Goal: Information Seeking & Learning: Stay updated

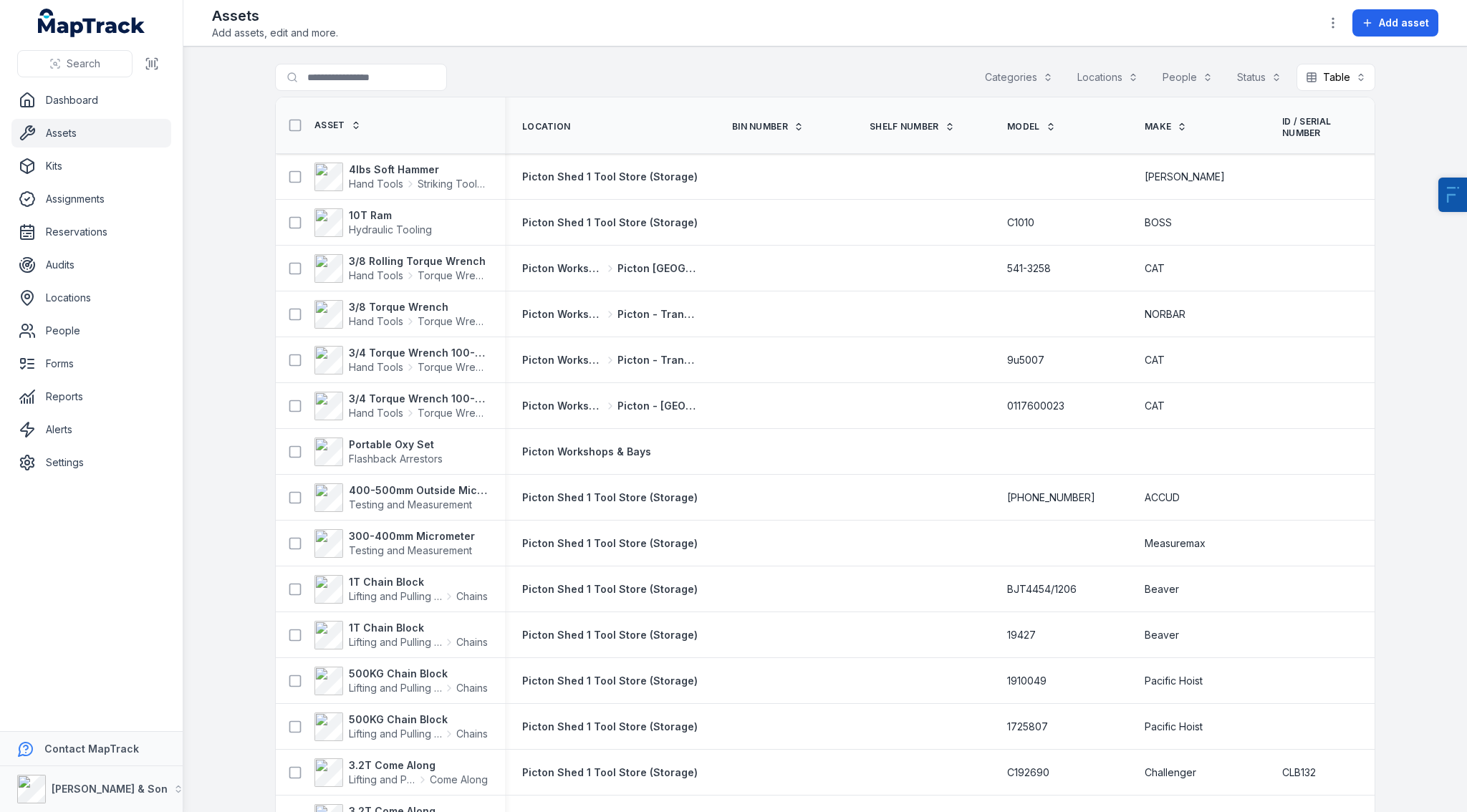
scroll to position [9, 0]
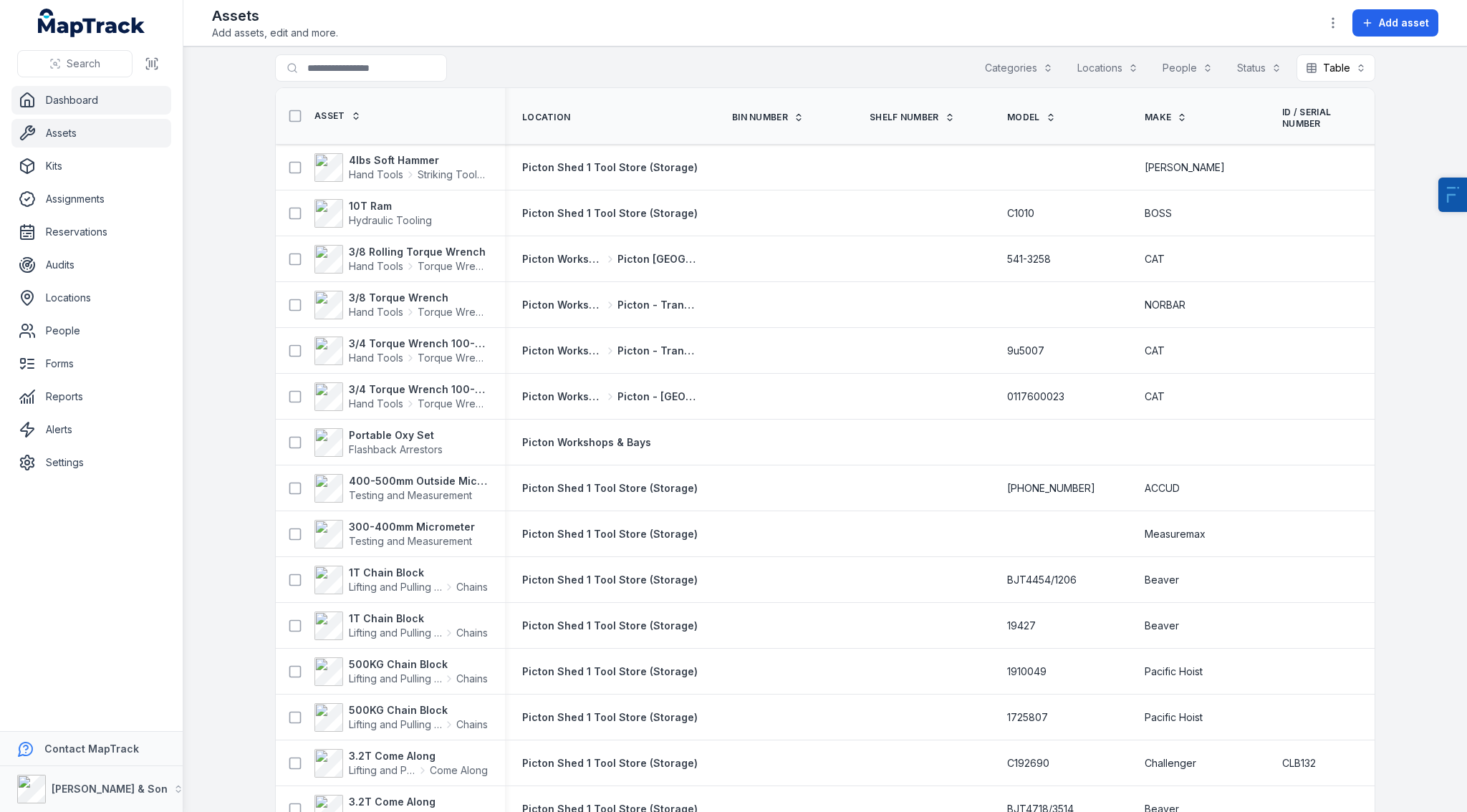
click at [105, 104] on link "Dashboard" at bounding box center [92, 100] width 160 height 29
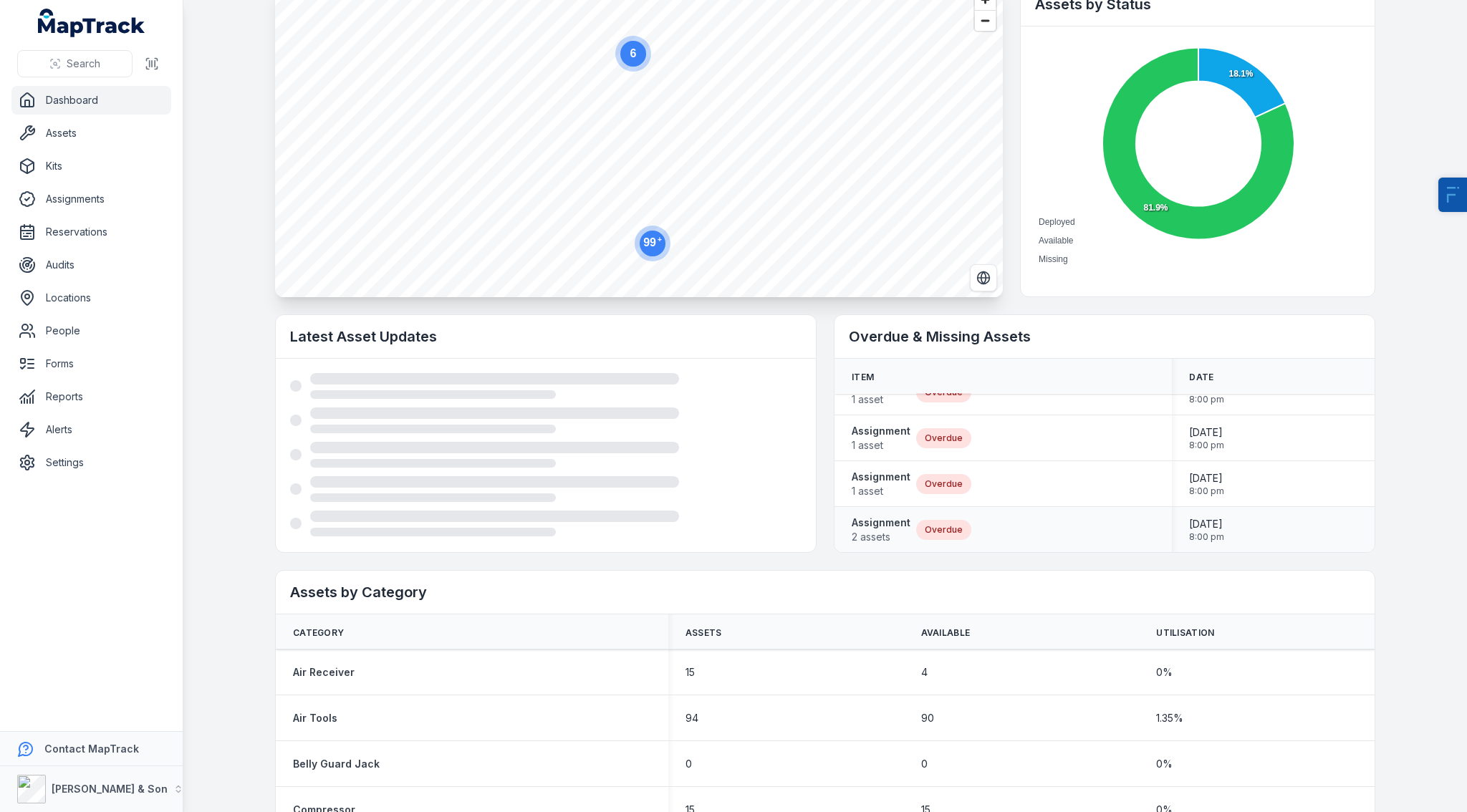
scroll to position [116, 0]
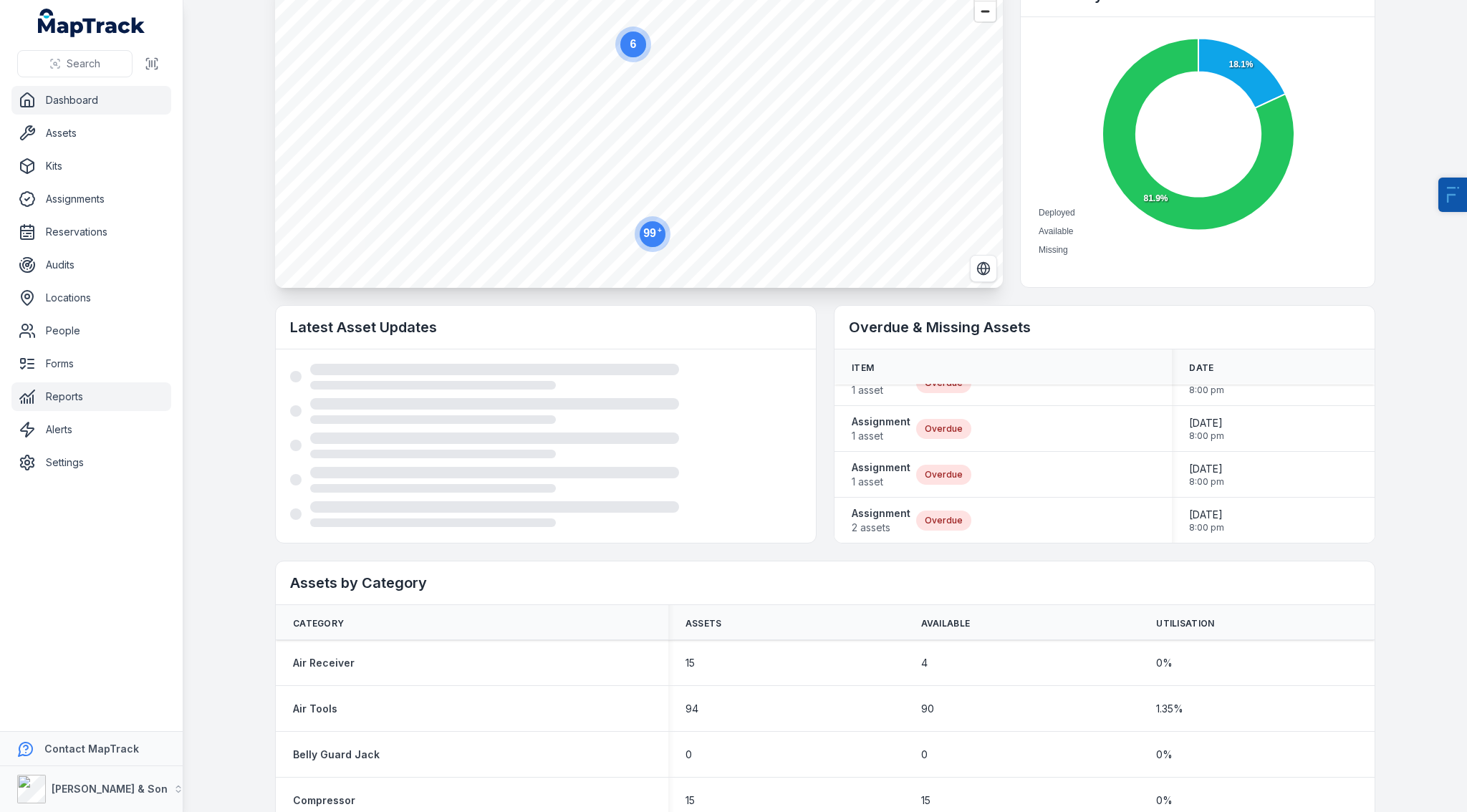
click at [76, 389] on link "Reports" at bounding box center [92, 397] width 160 height 29
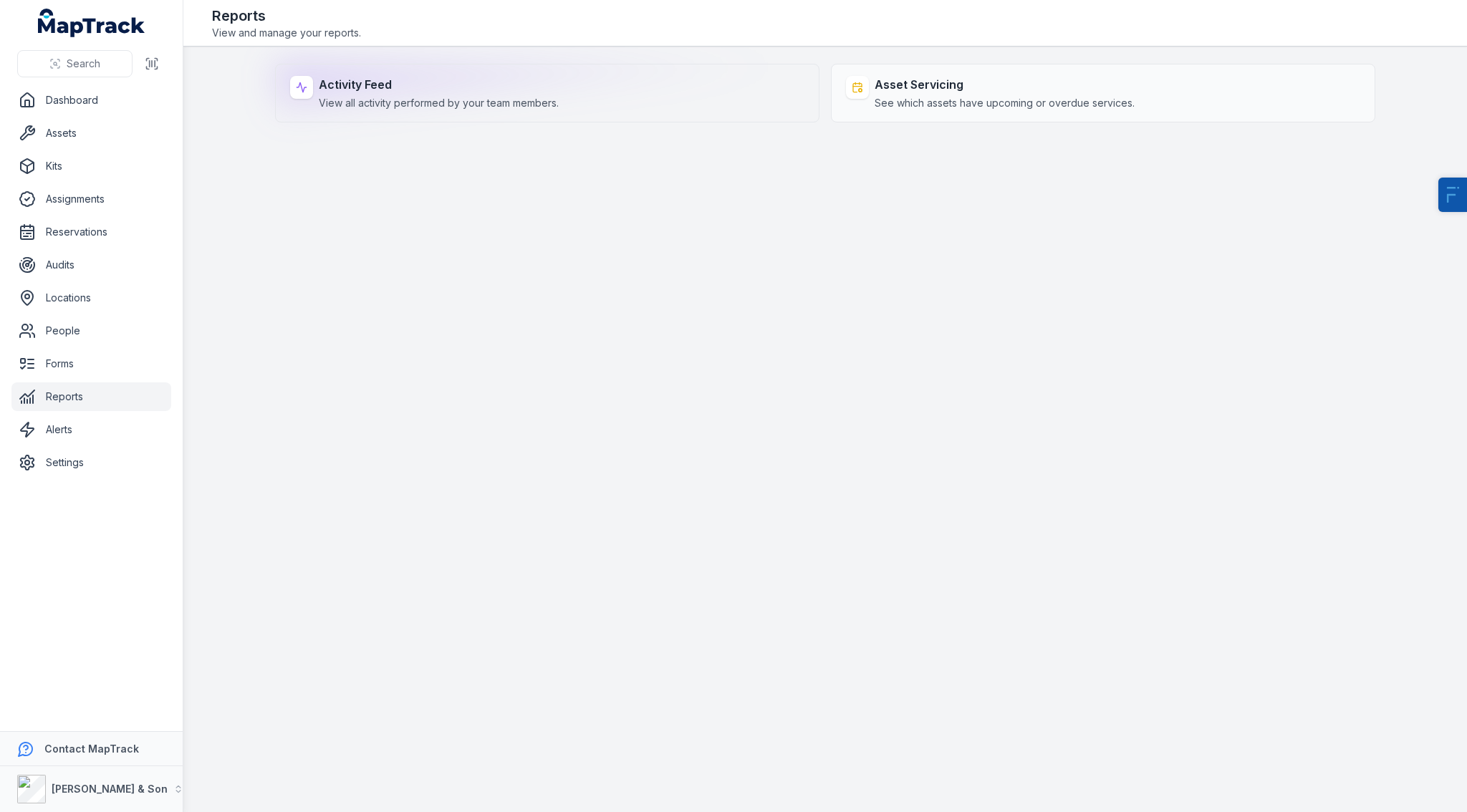
click at [396, 93] on div "Activity Feed View all activity performed by your team members." at bounding box center [439, 92] width 240 height 35
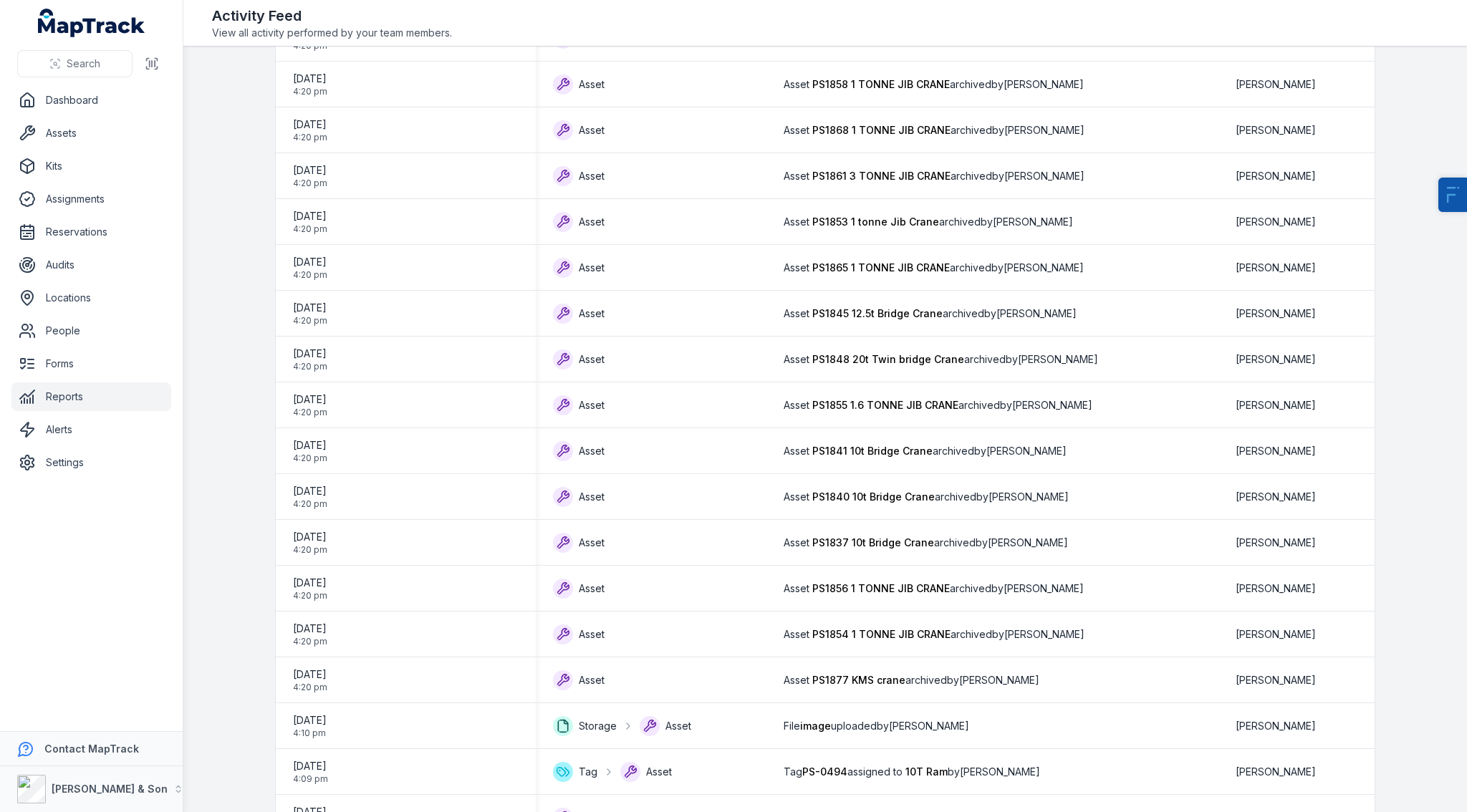
scroll to position [1676, 0]
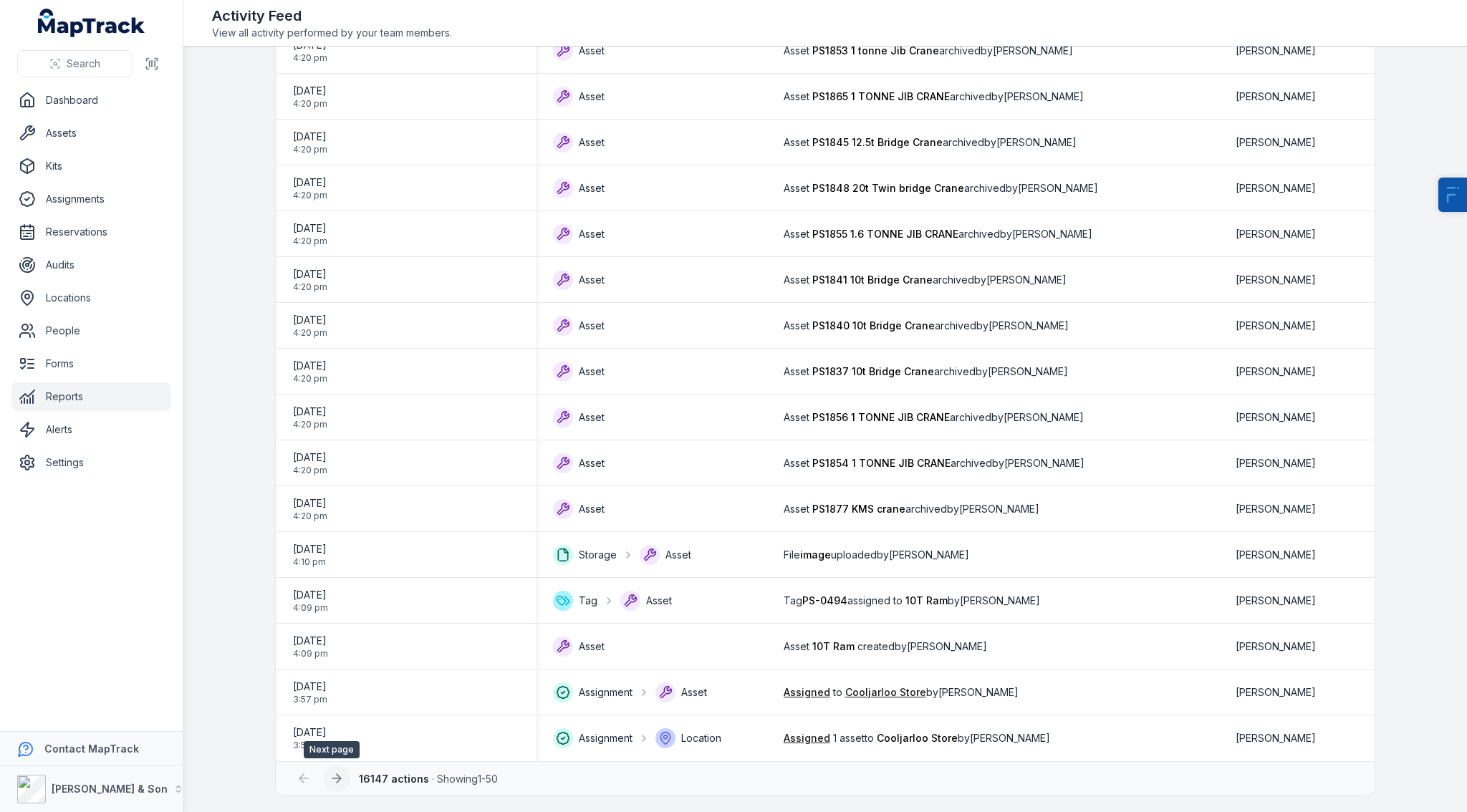
click at [333, 779] on icon at bounding box center [337, 779] width 8 height 0
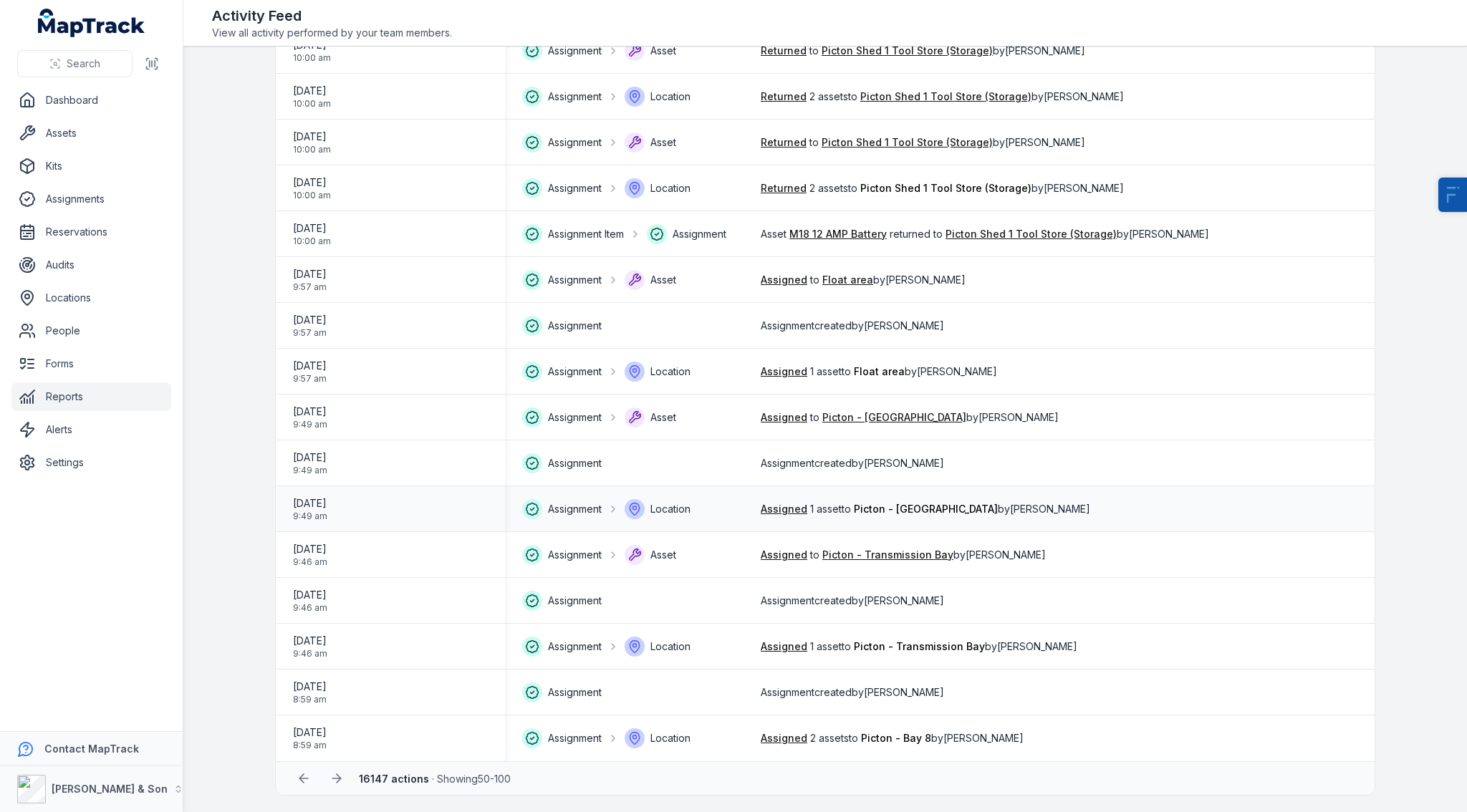
scroll to position [1682, 0]
click at [331, 771] on icon at bounding box center [336, 777] width 14 height 14
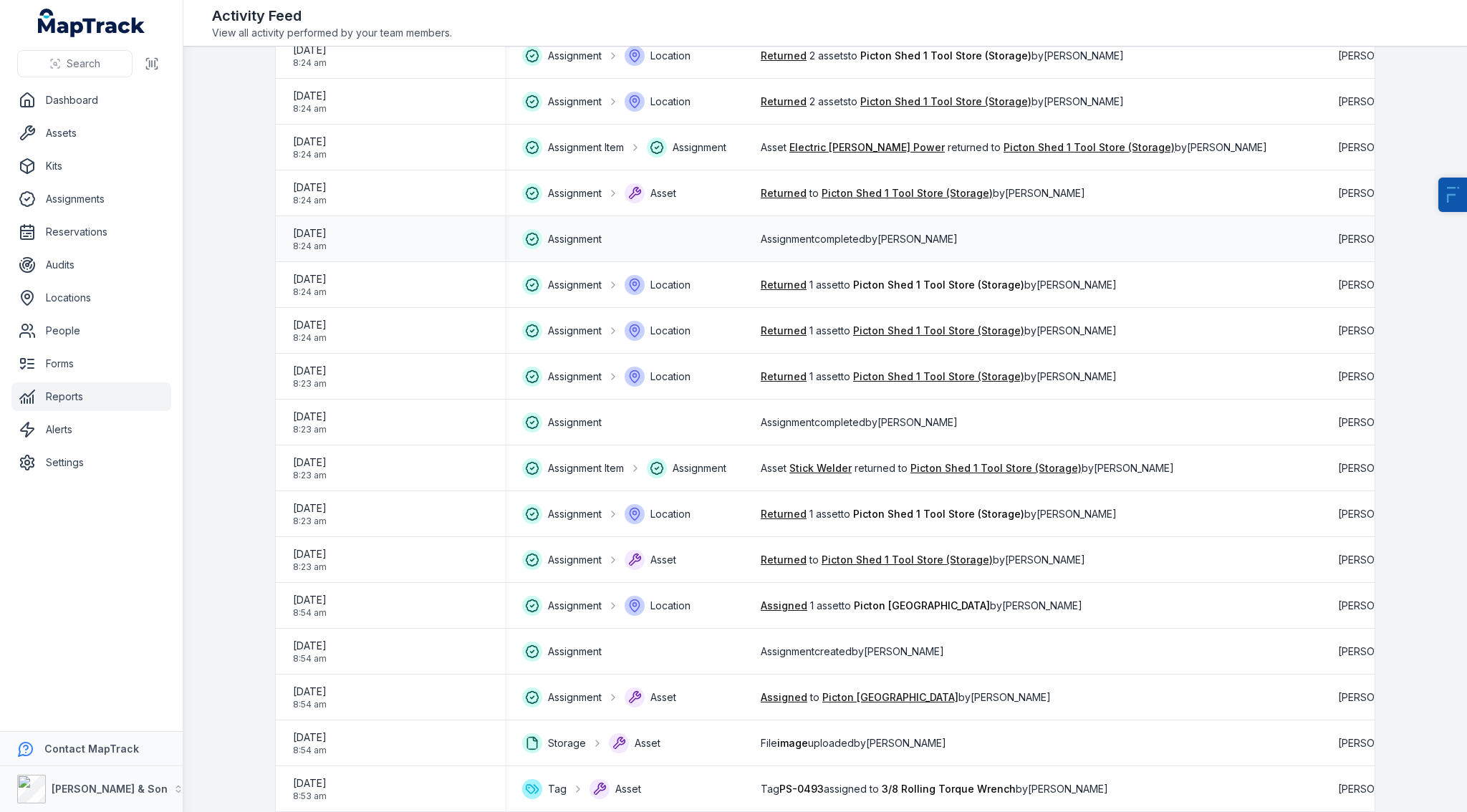
scroll to position [1682, 0]
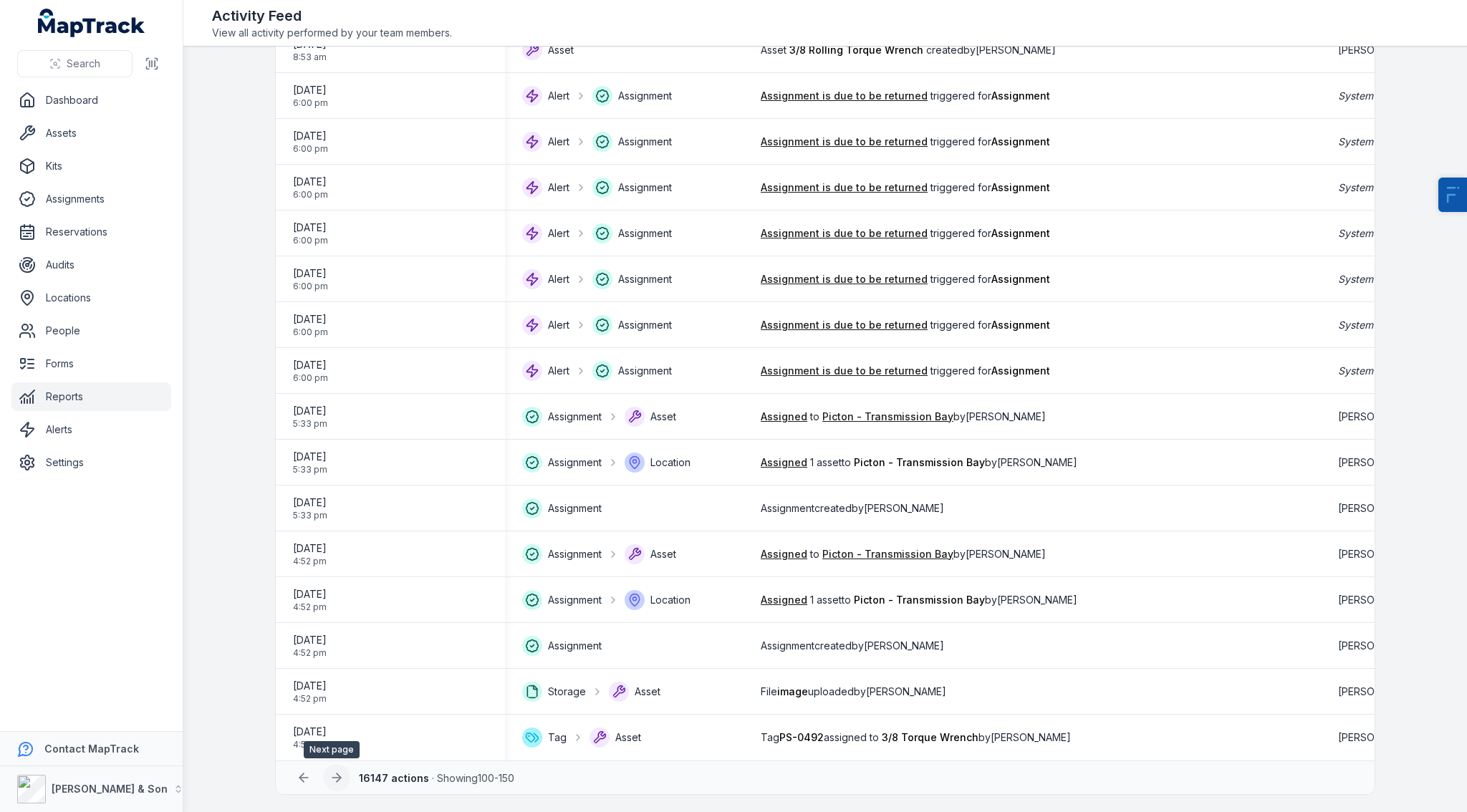
click at [333, 778] on icon at bounding box center [337, 778] width 8 height 0
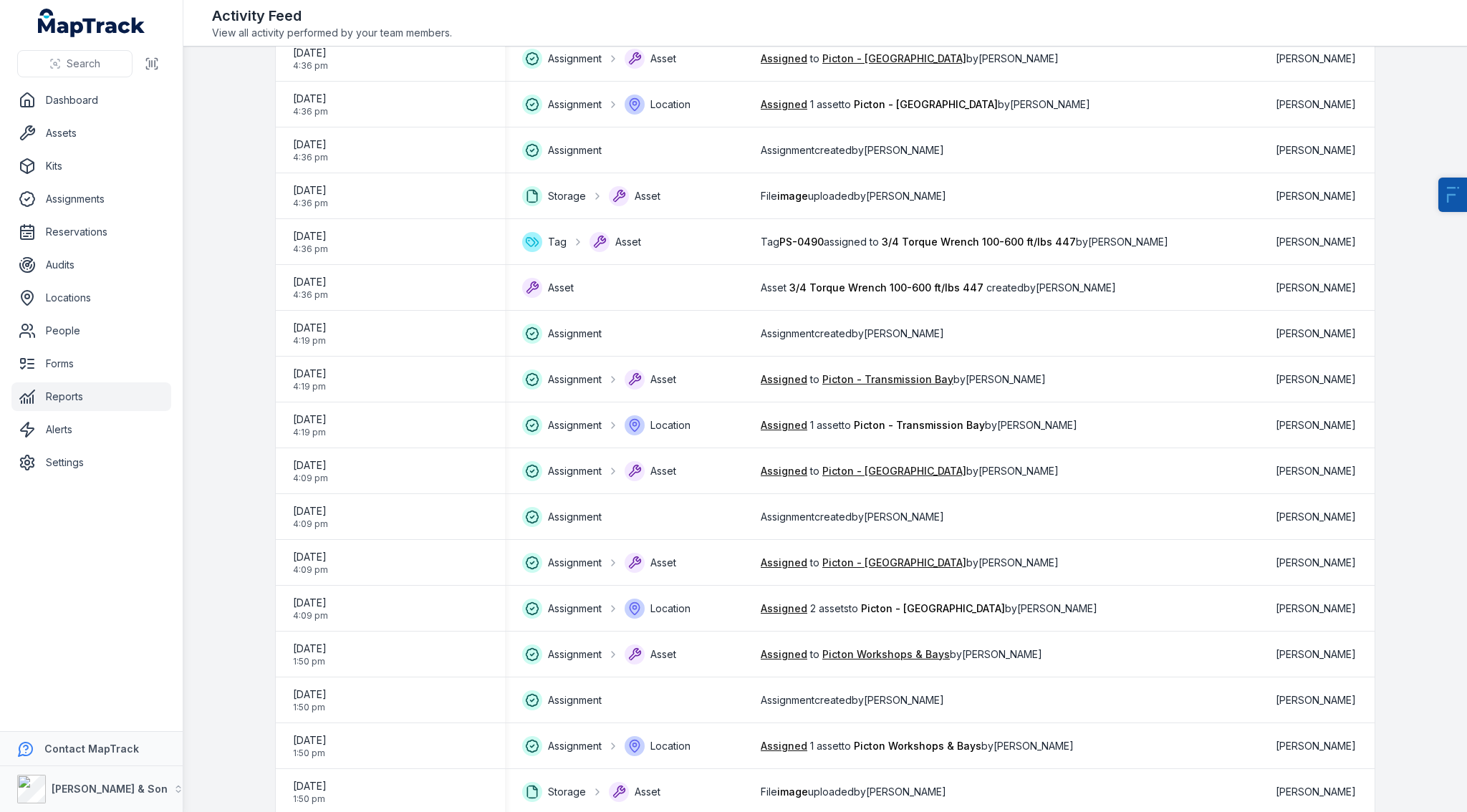
scroll to position [1676, 0]
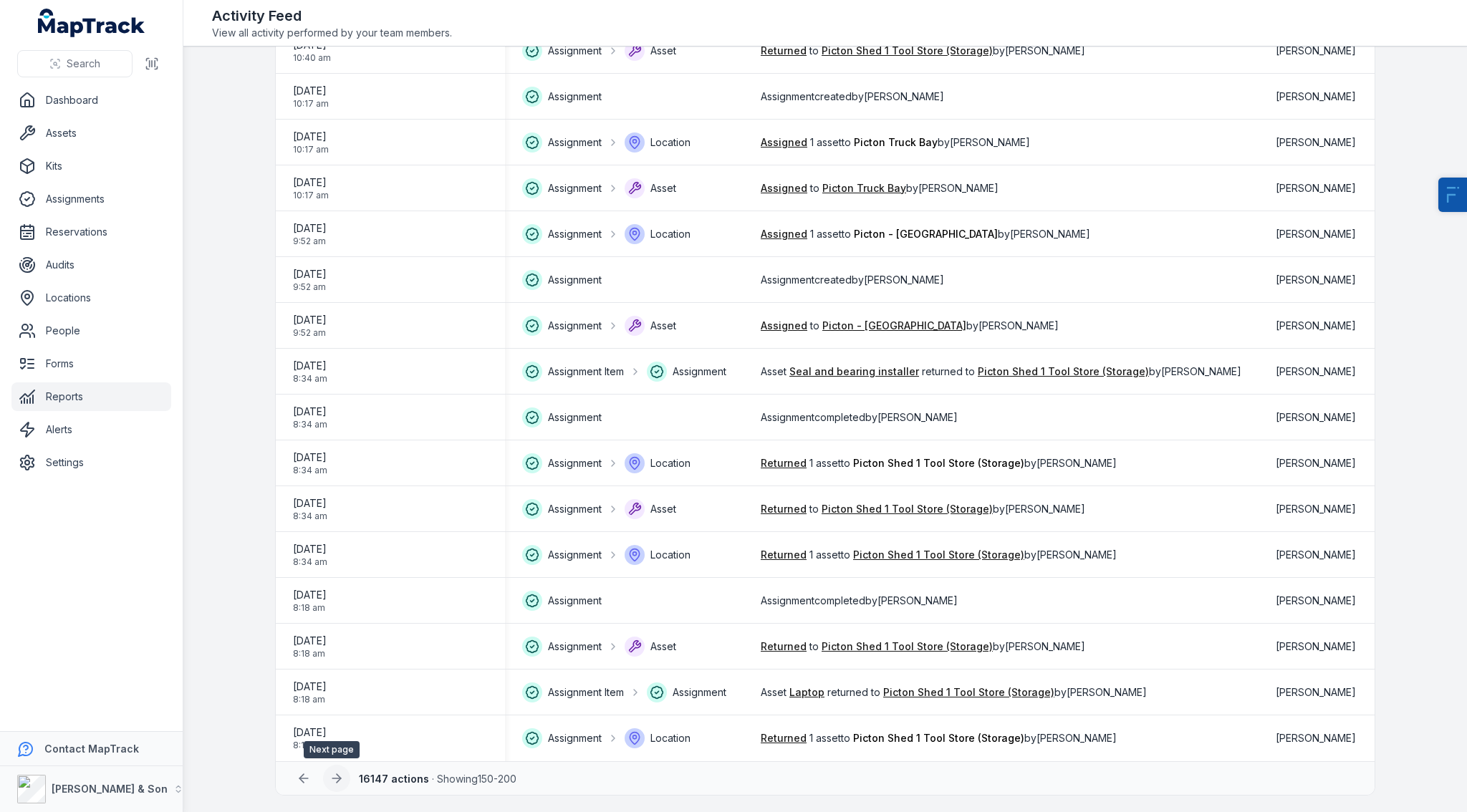
click at [335, 776] on icon at bounding box center [336, 778] width 14 height 14
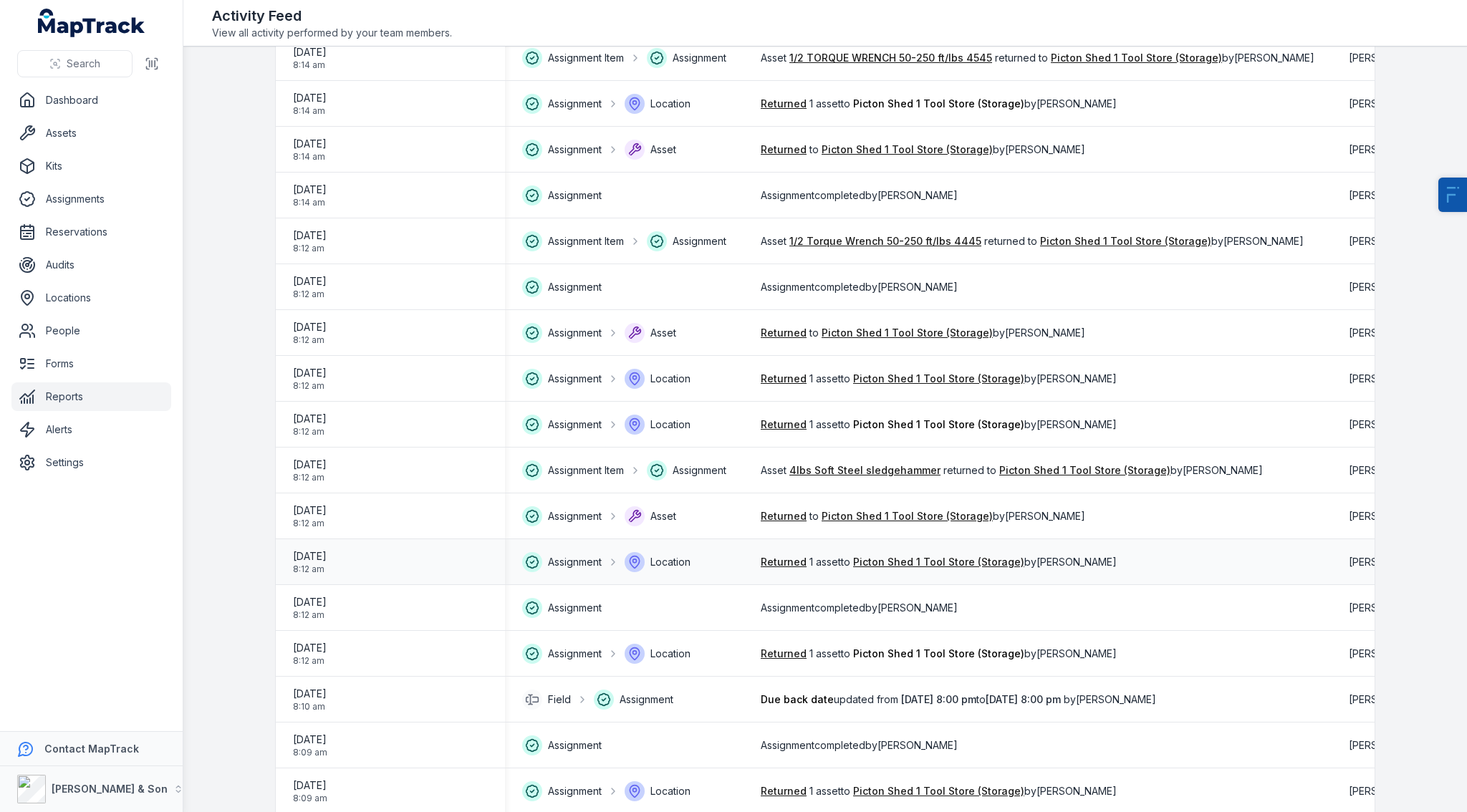
scroll to position [1682, 0]
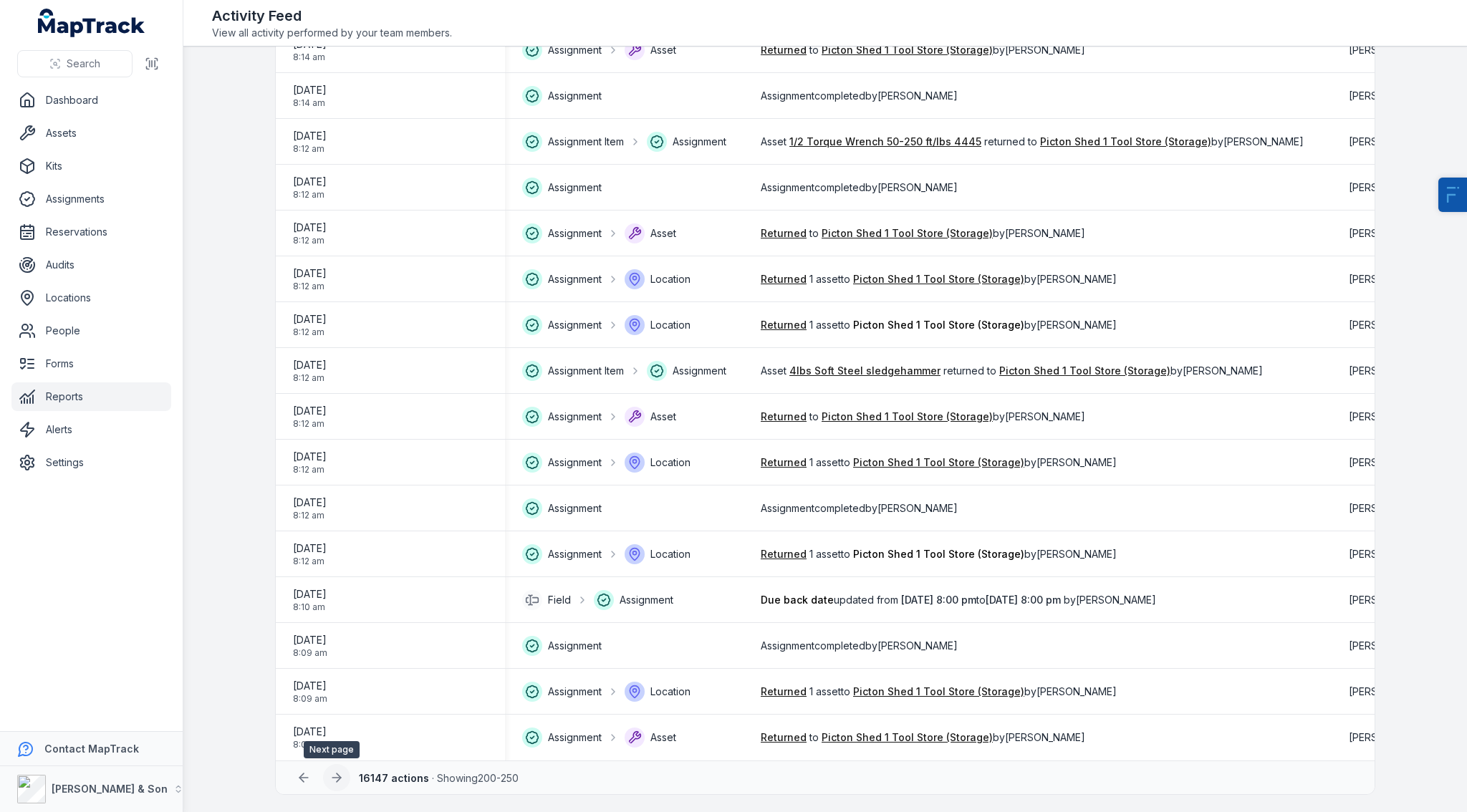
click at [339, 776] on button at bounding box center [337, 778] width 27 height 27
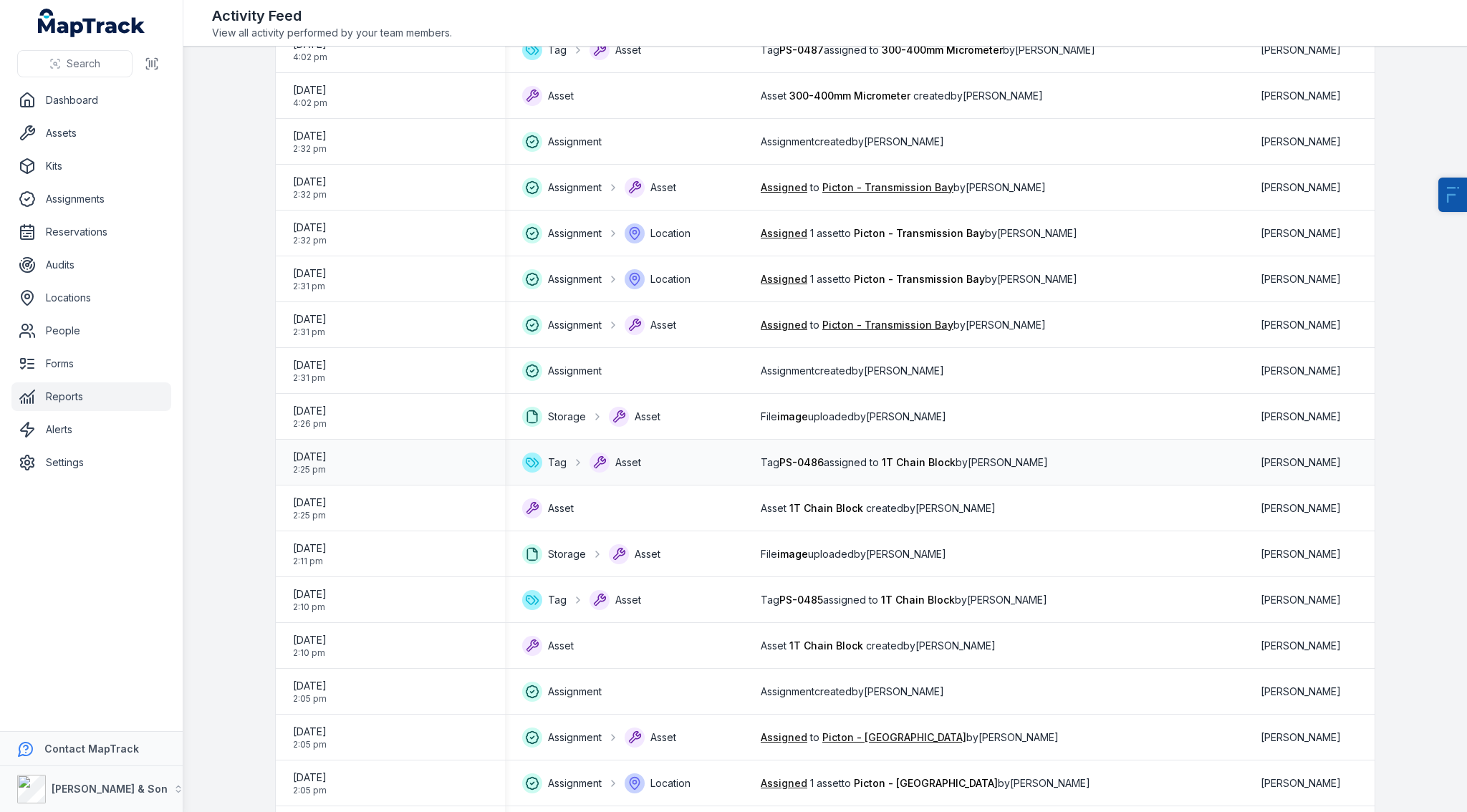
scroll to position [1505, 0]
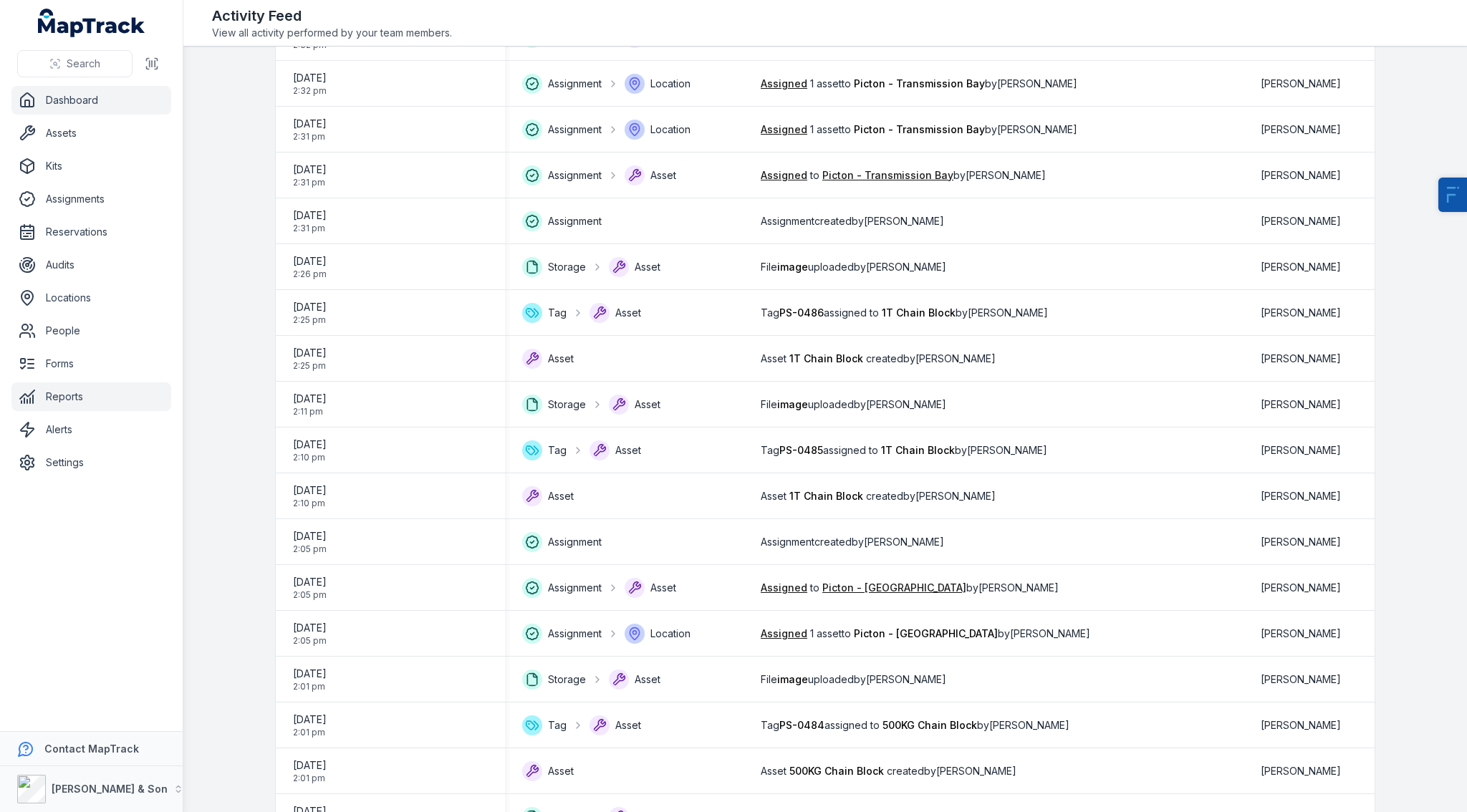
click at [84, 95] on link "Dashboard" at bounding box center [92, 100] width 160 height 29
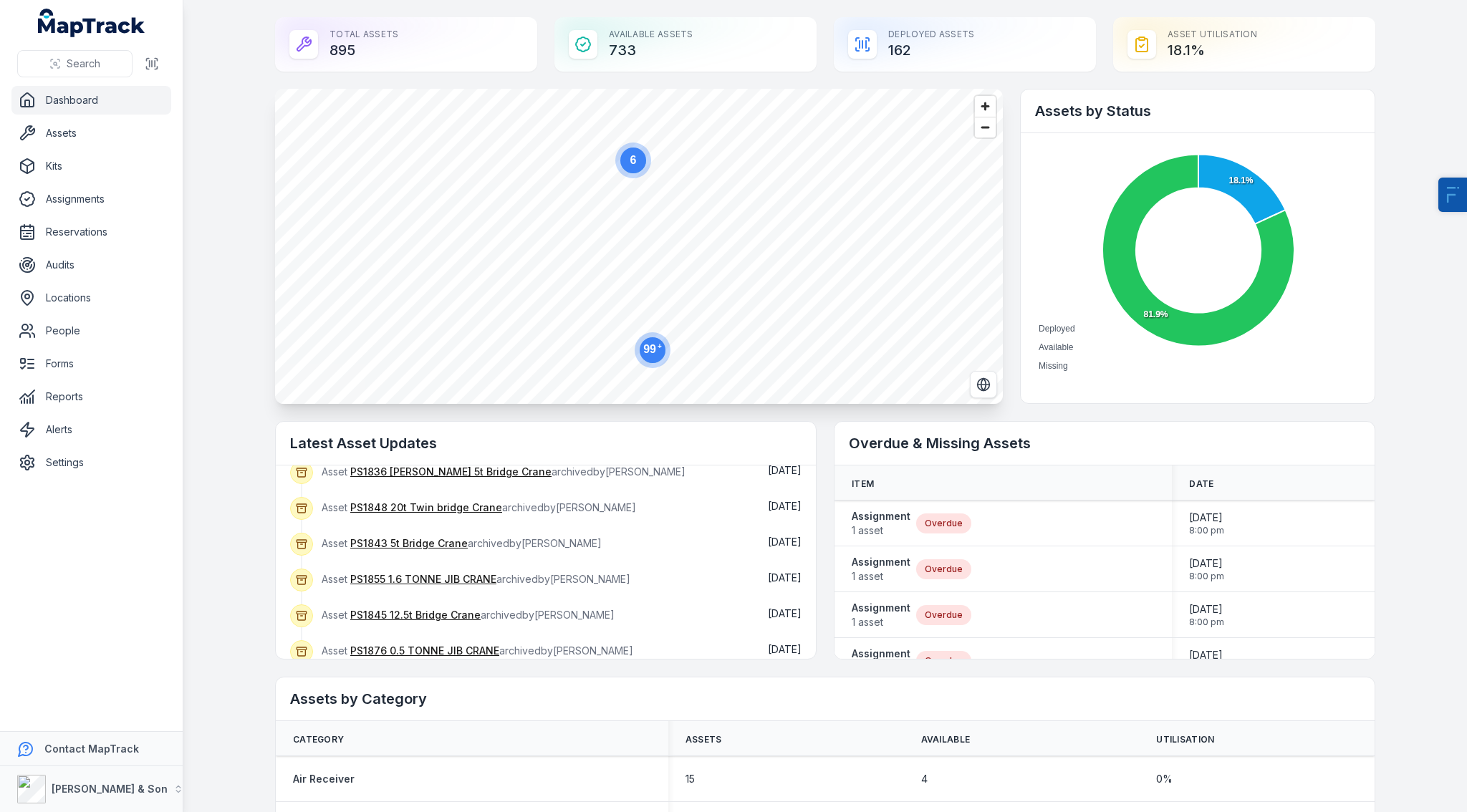
scroll to position [223, 0]
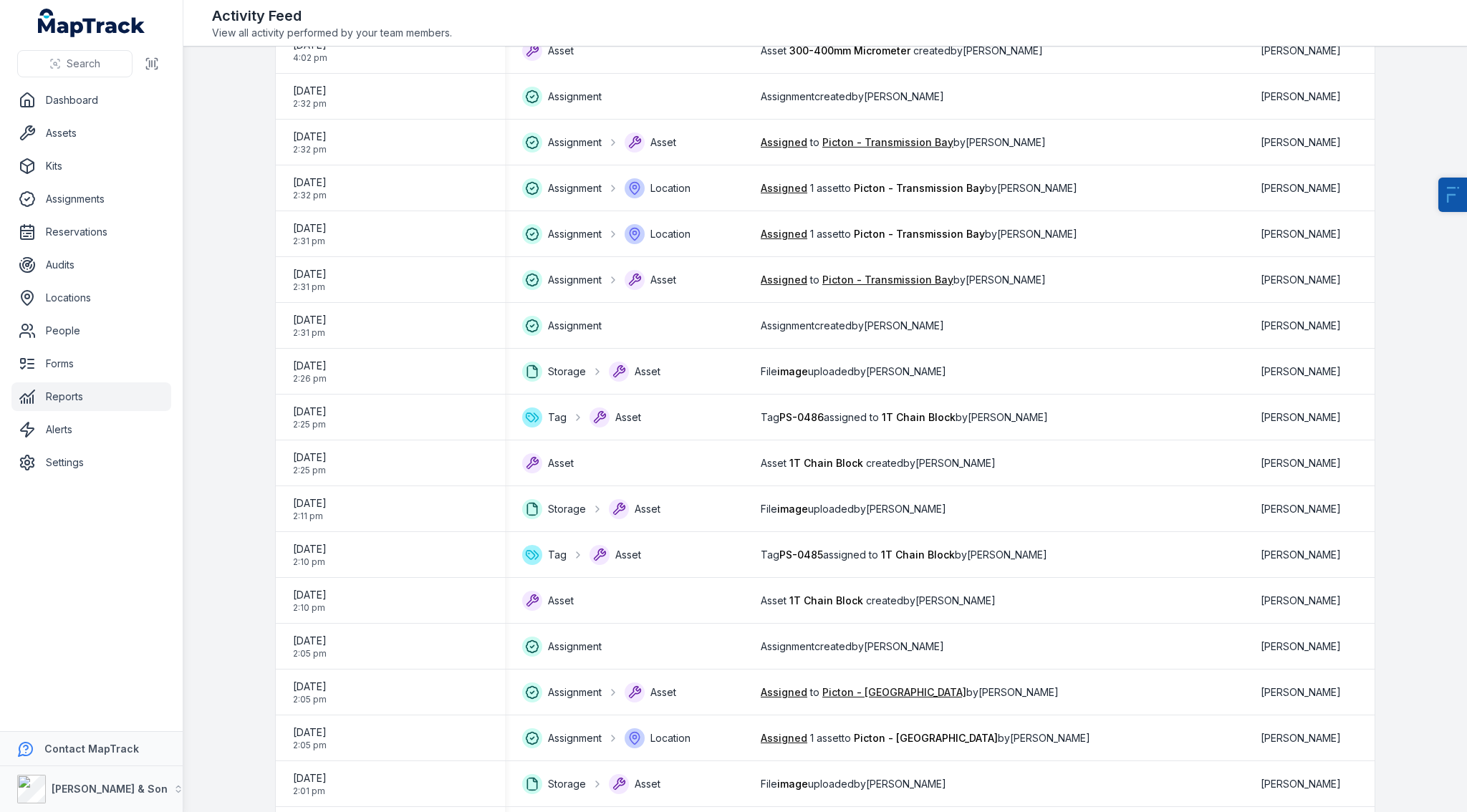
scroll to position [1676, 0]
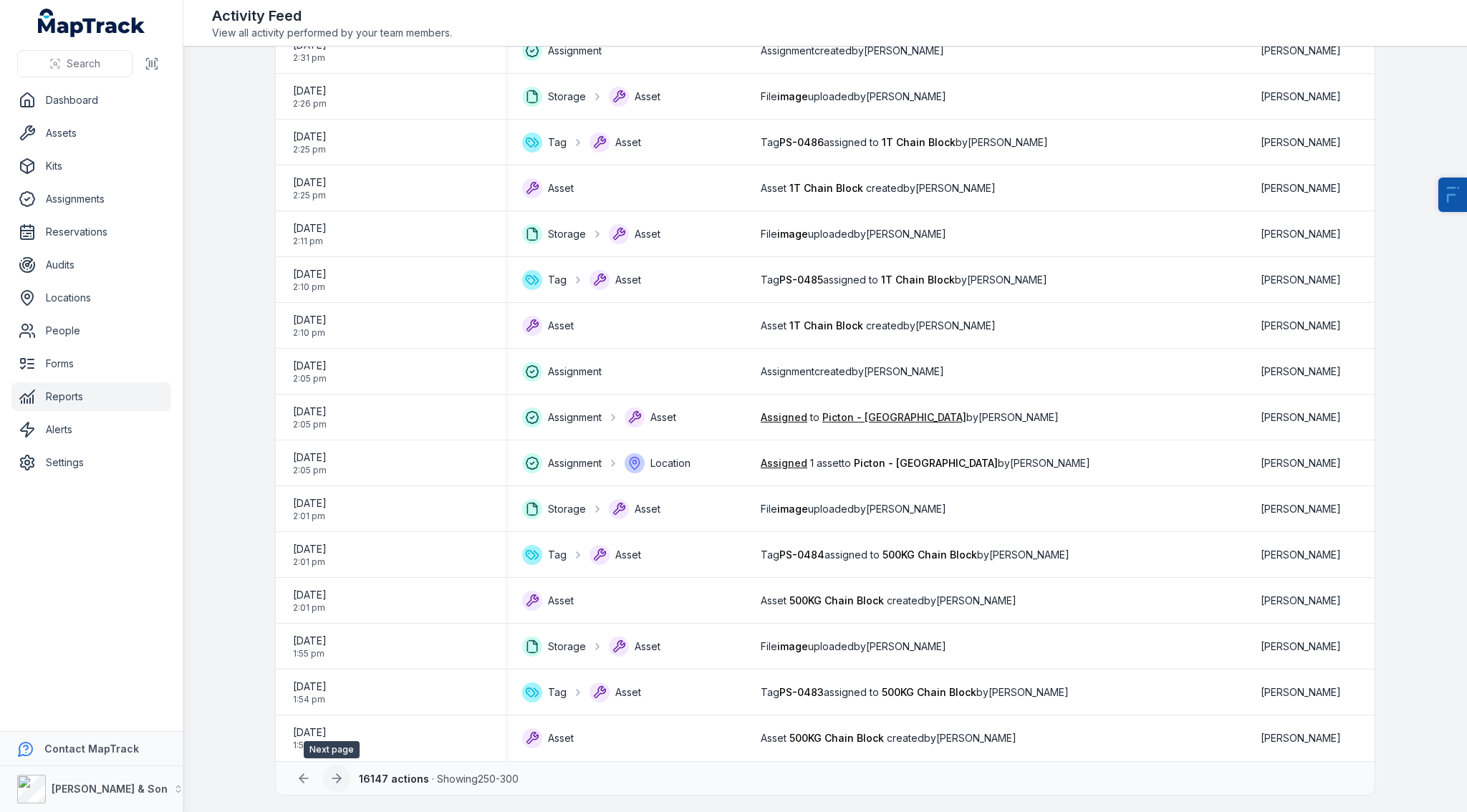
click at [332, 771] on icon at bounding box center [336, 778] width 14 height 14
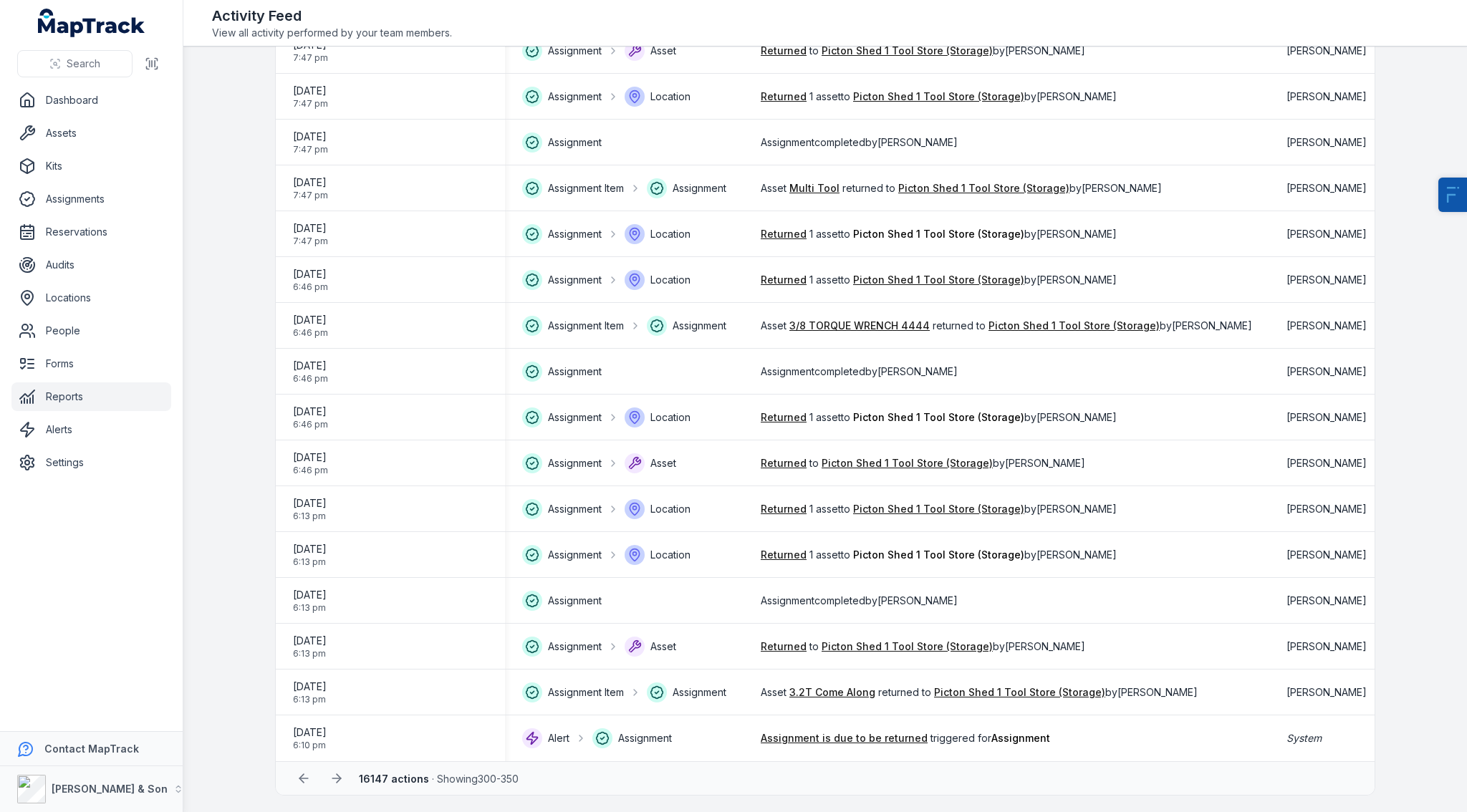
scroll to position [1682, 0]
click at [338, 784] on button at bounding box center [337, 778] width 27 height 27
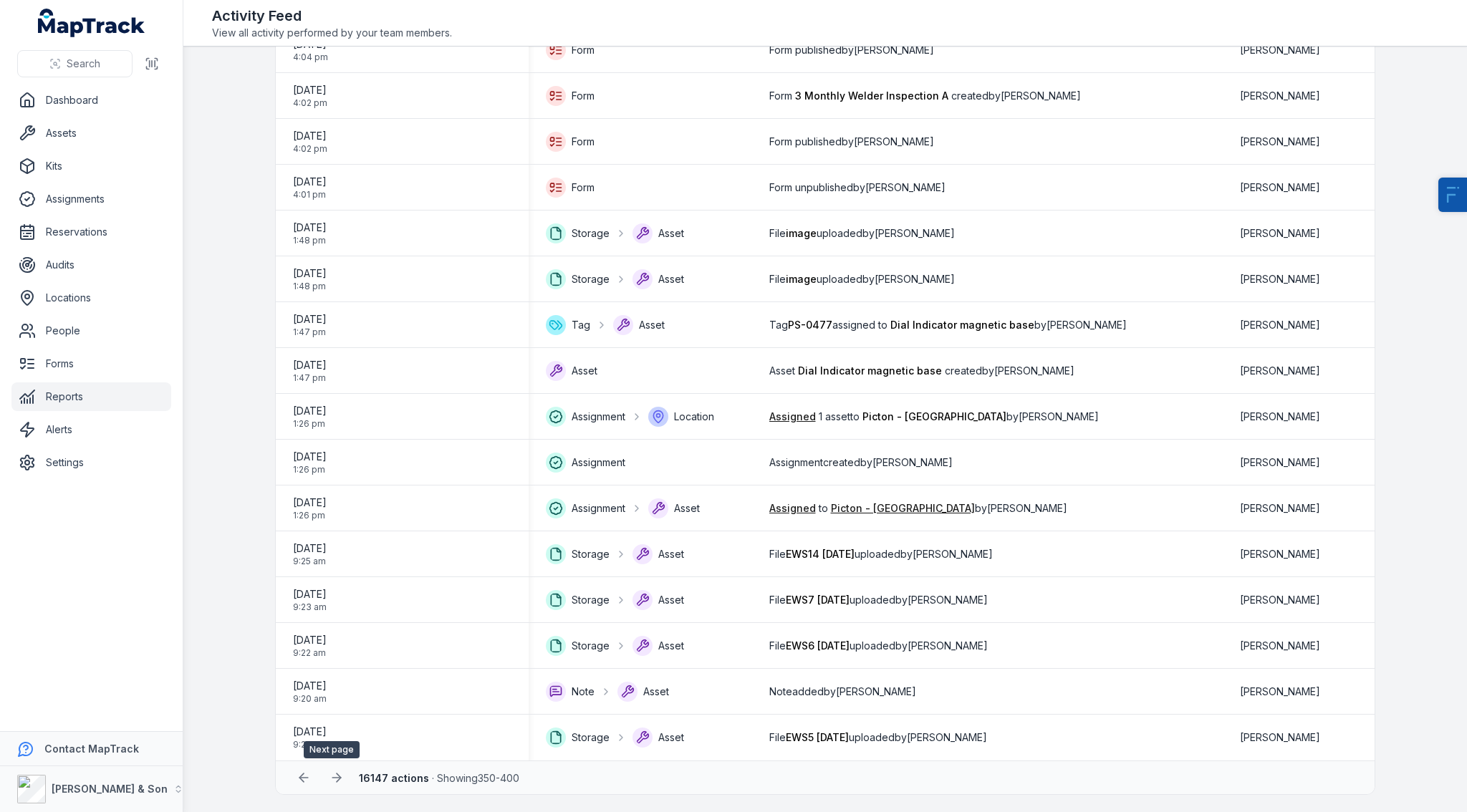
scroll to position [1676, 0]
click at [338, 783] on icon at bounding box center [336, 778] width 14 height 14
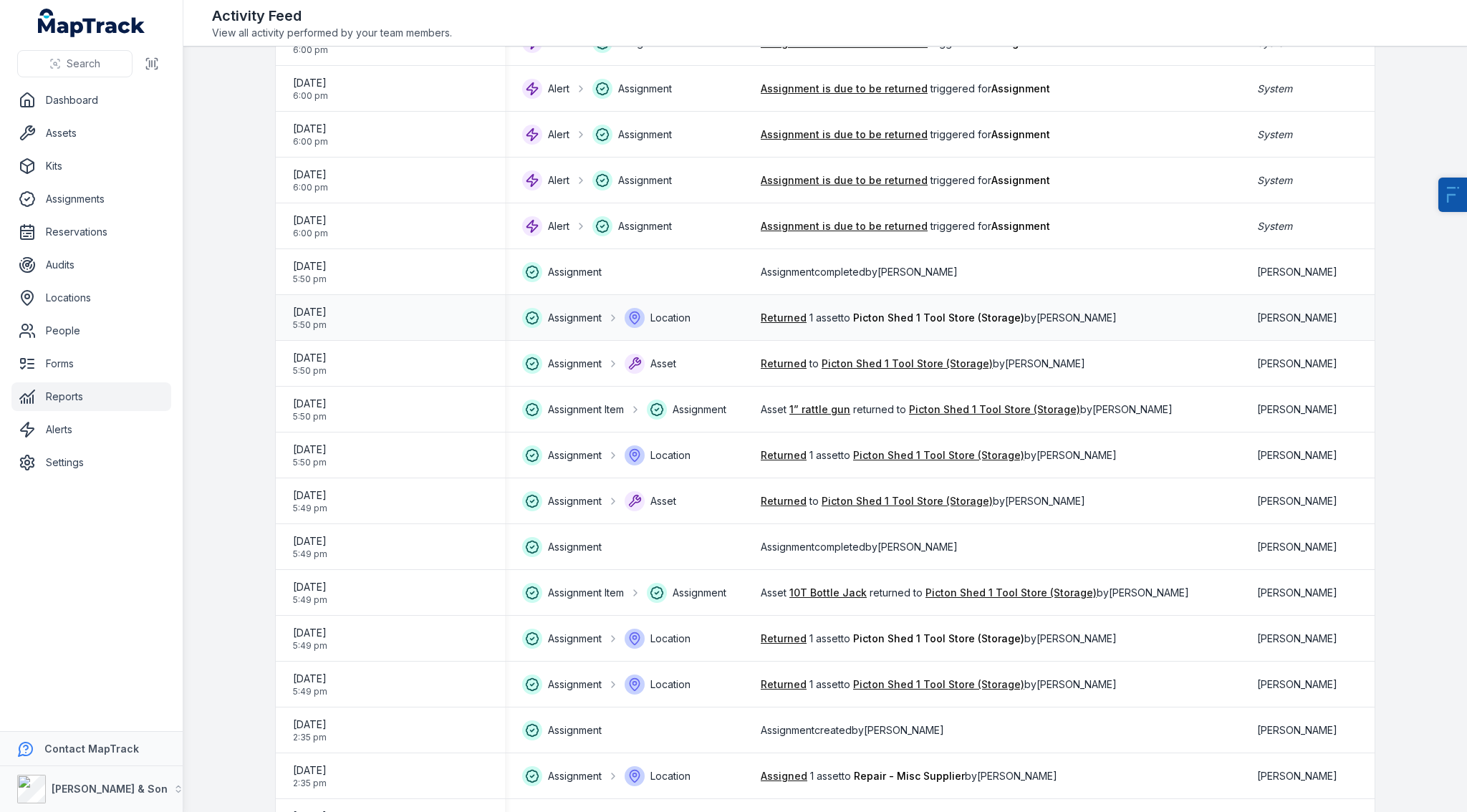
scroll to position [1676, 0]
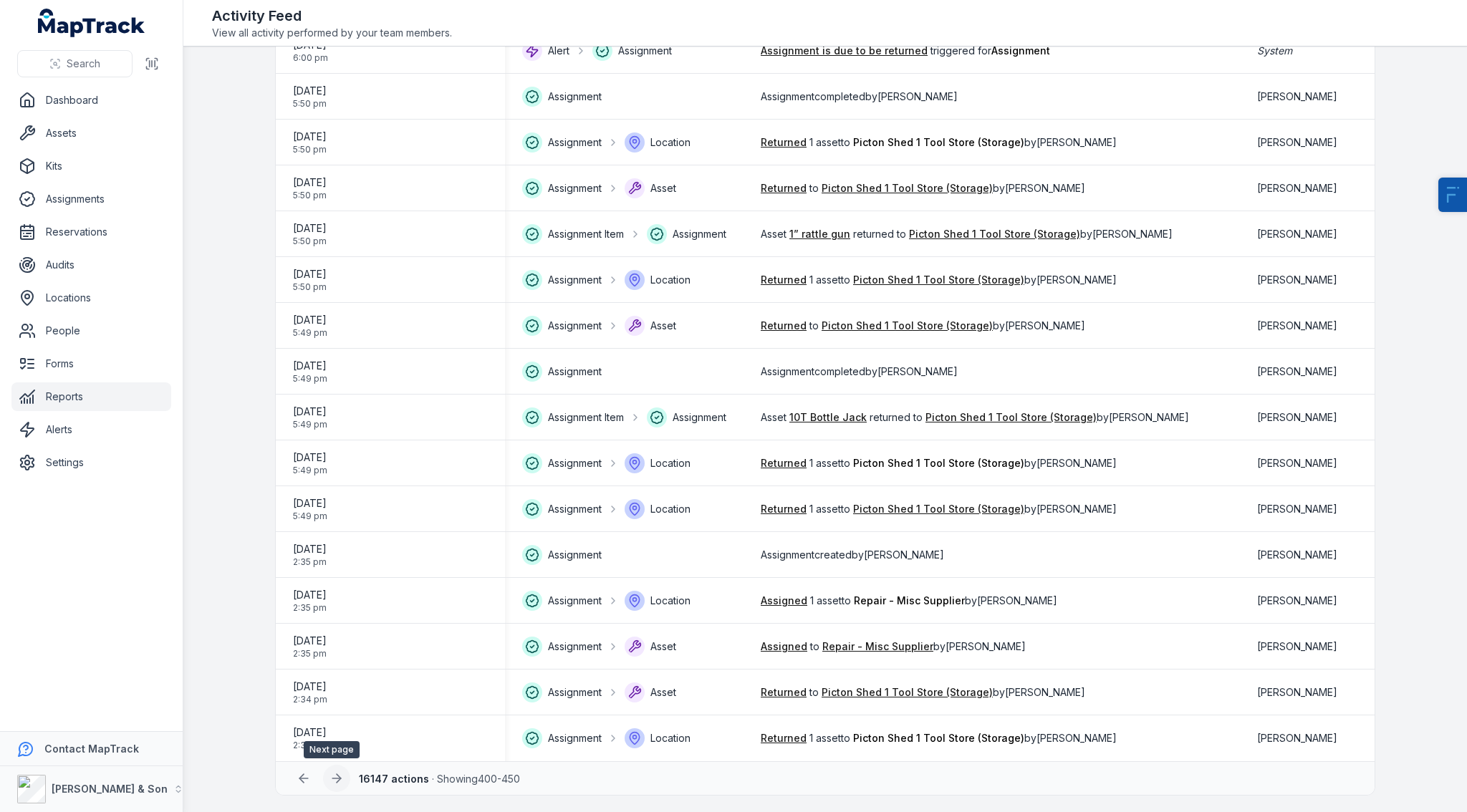
click at [334, 781] on icon at bounding box center [336, 778] width 14 height 14
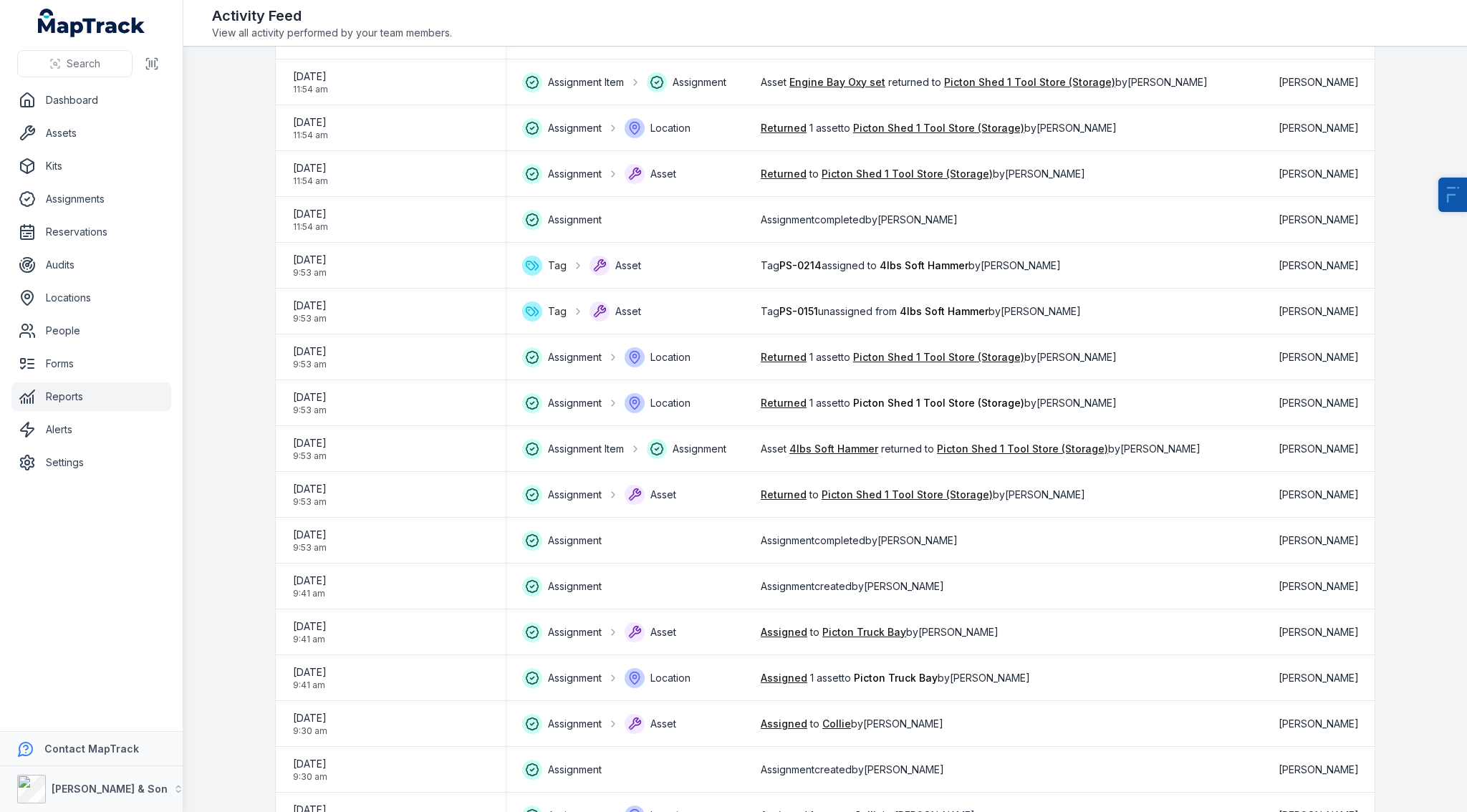
scroll to position [1682, 0]
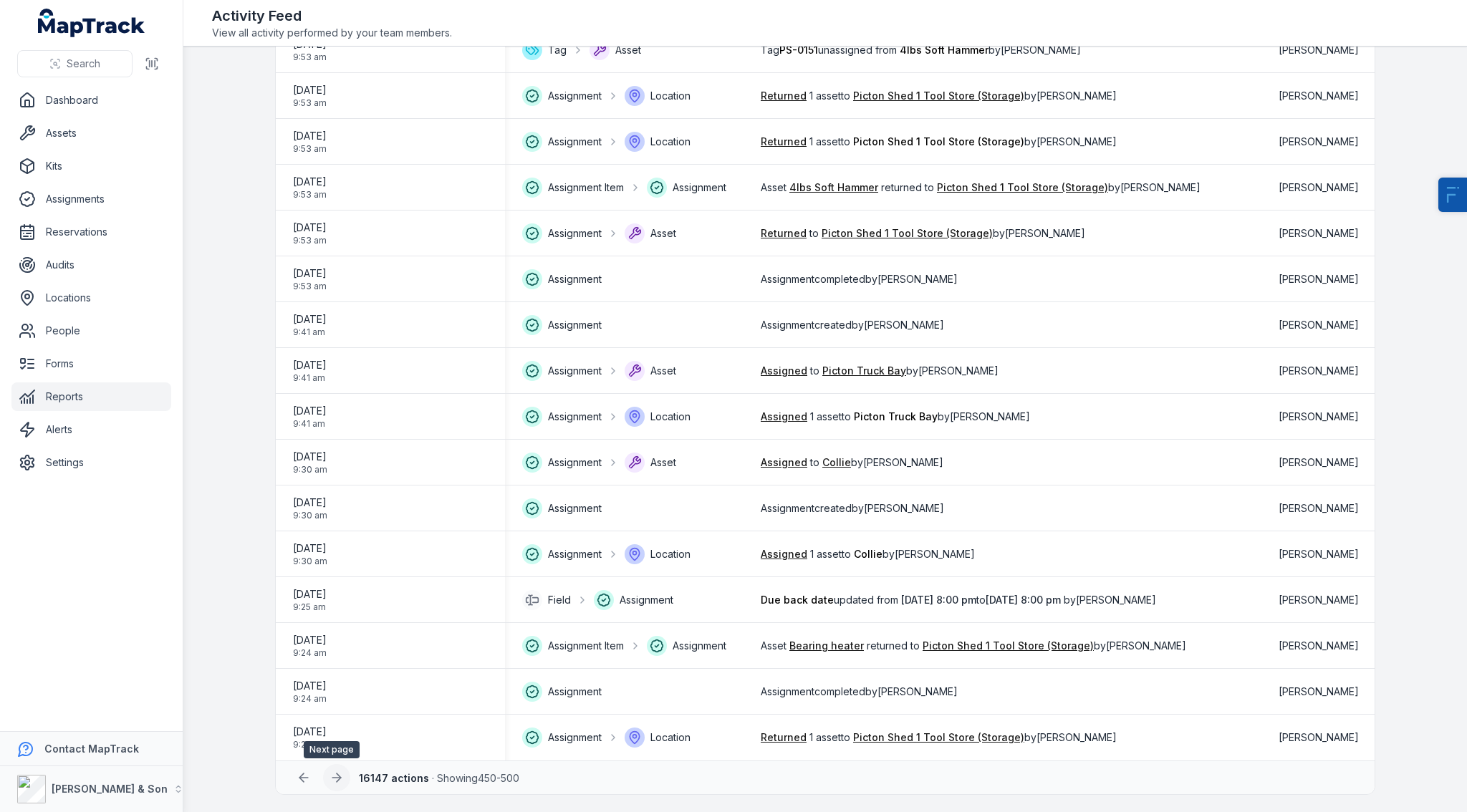
click at [338, 785] on button at bounding box center [337, 778] width 27 height 27
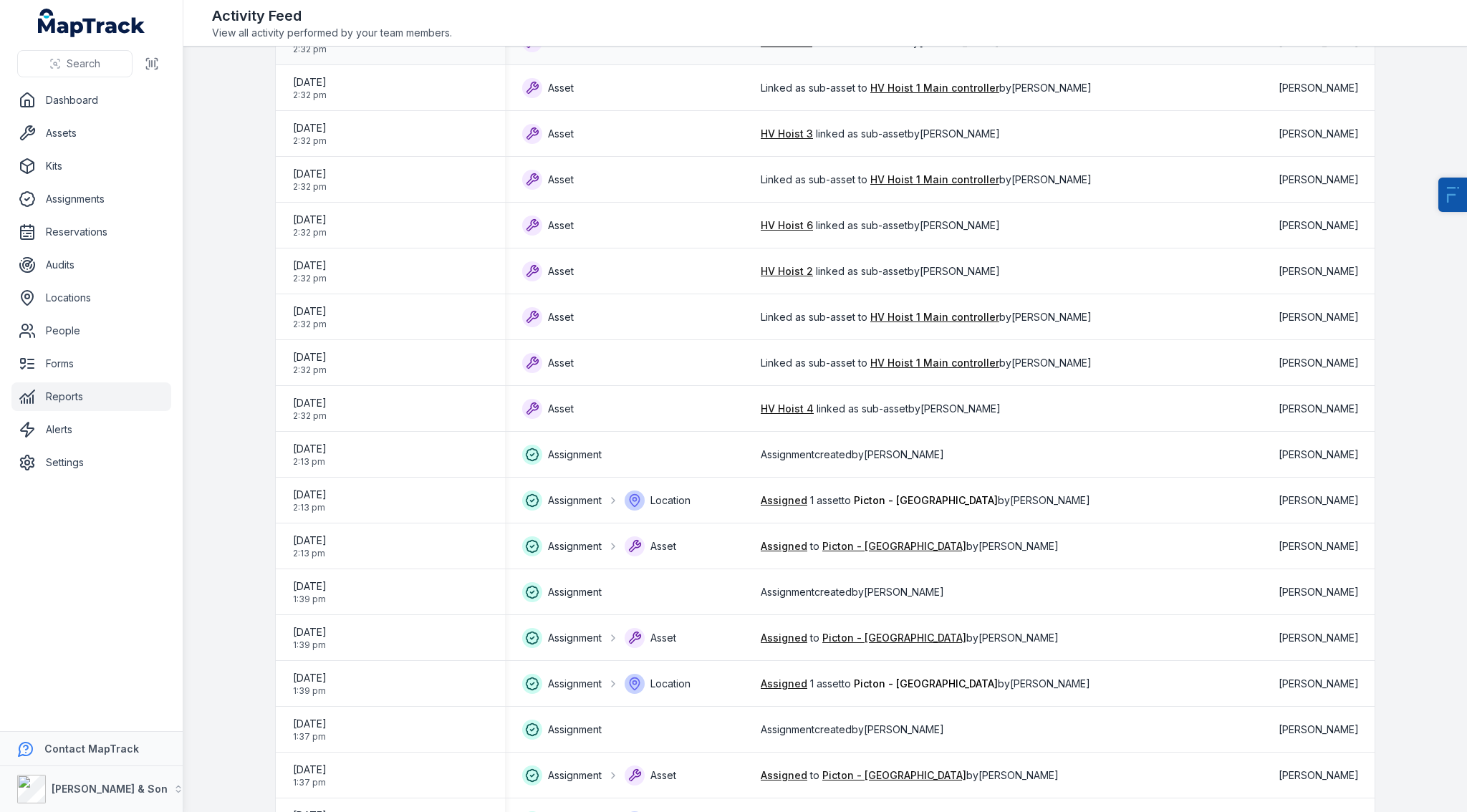
scroll to position [0, 0]
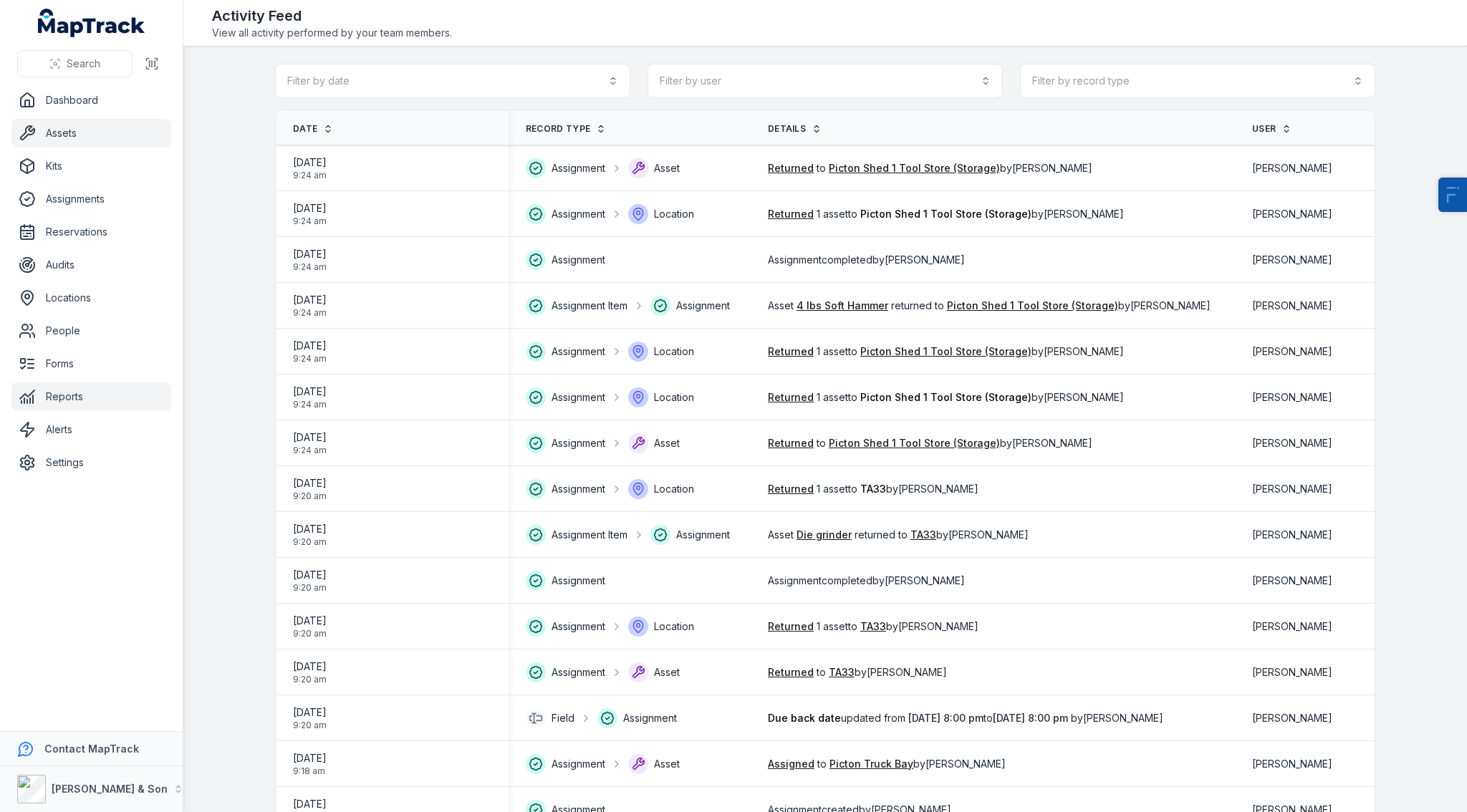
click at [104, 127] on link "Assets" at bounding box center [92, 133] width 160 height 29
click at [85, 92] on link "Dashboard" at bounding box center [92, 100] width 160 height 29
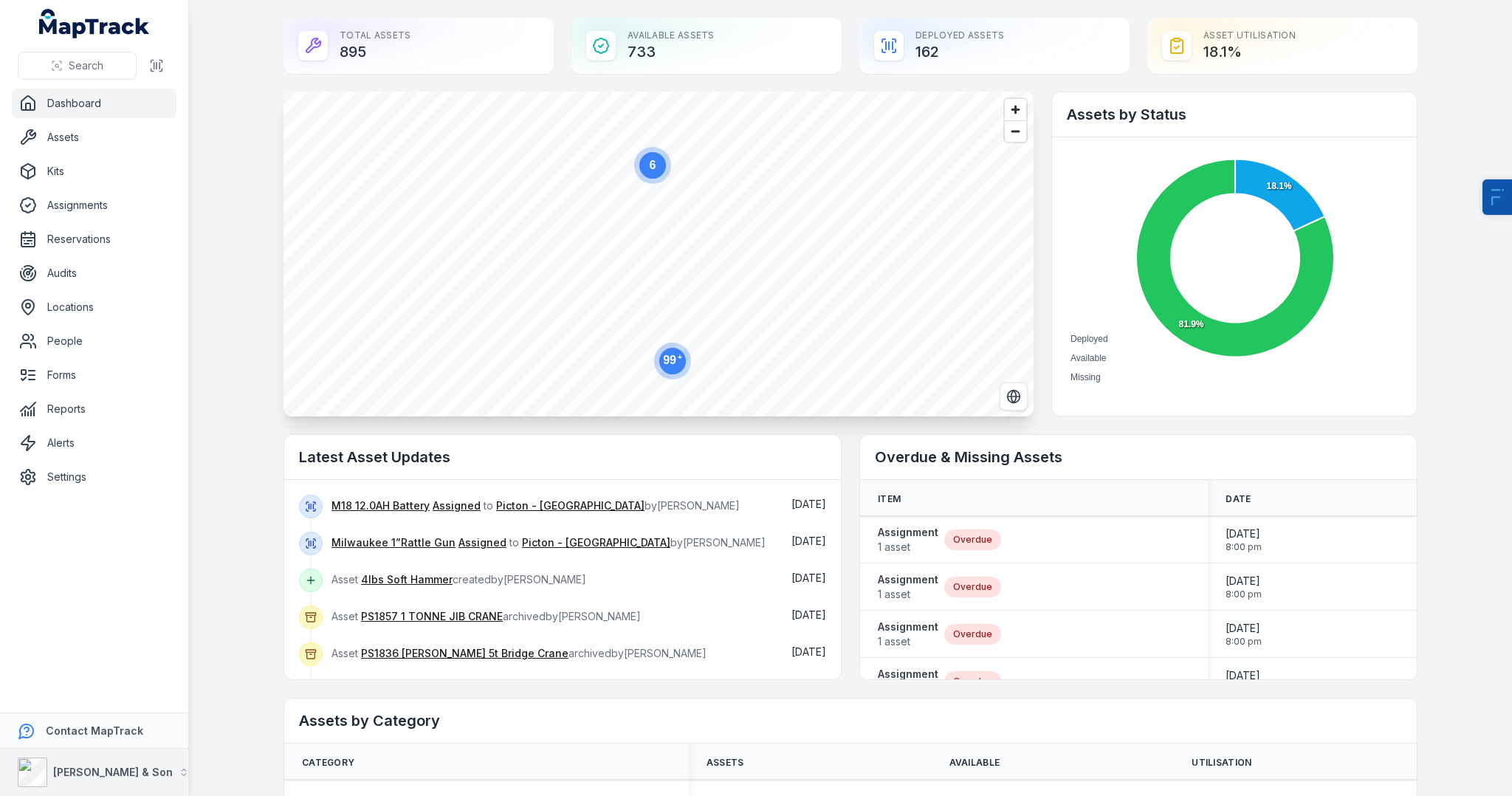
click at [107, 781] on div "[PERSON_NAME] & Son" at bounding box center [94, 772] width 155 height 30
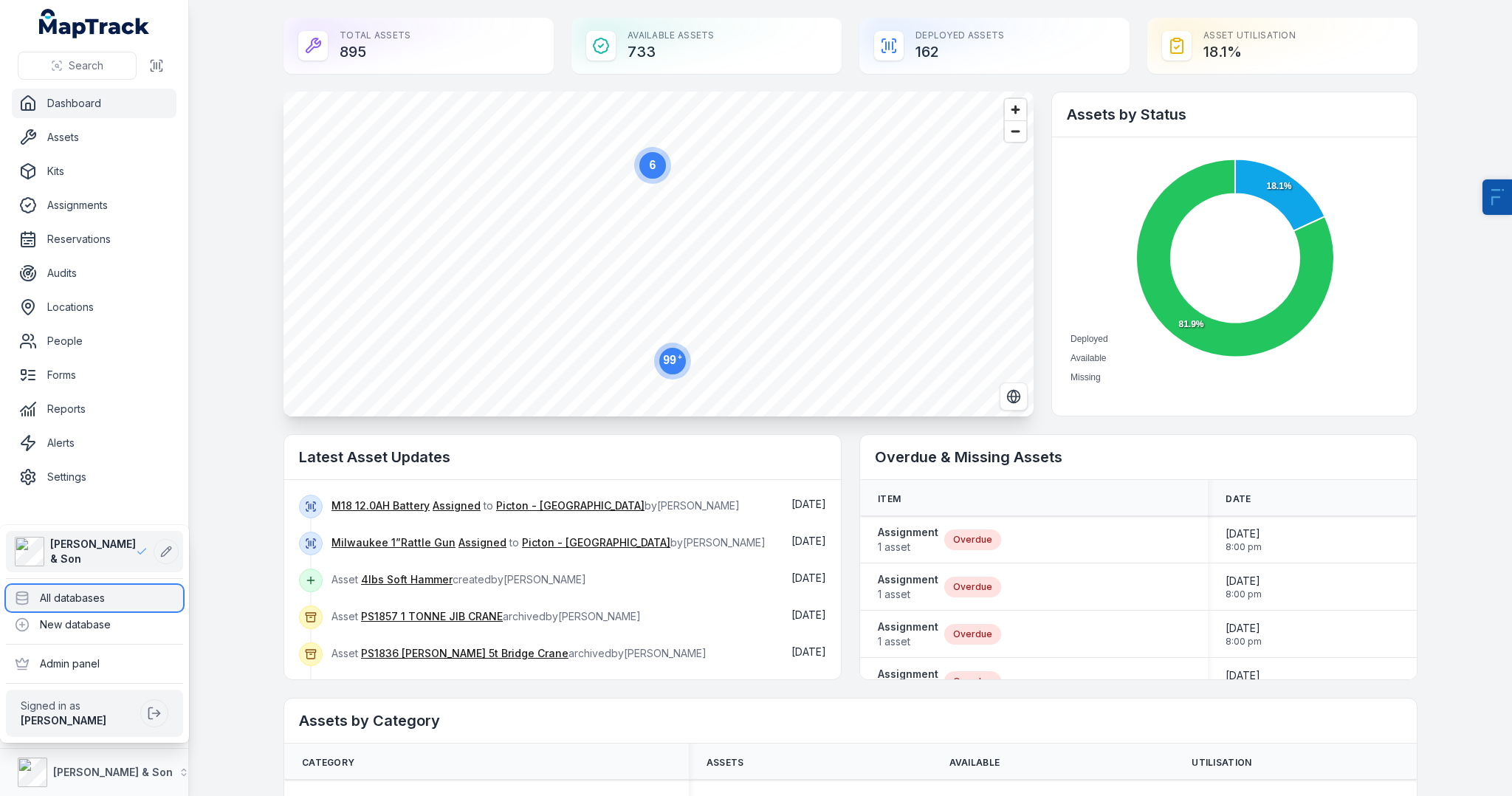
click at [113, 593] on div "All databases" at bounding box center [94, 598] width 178 height 26
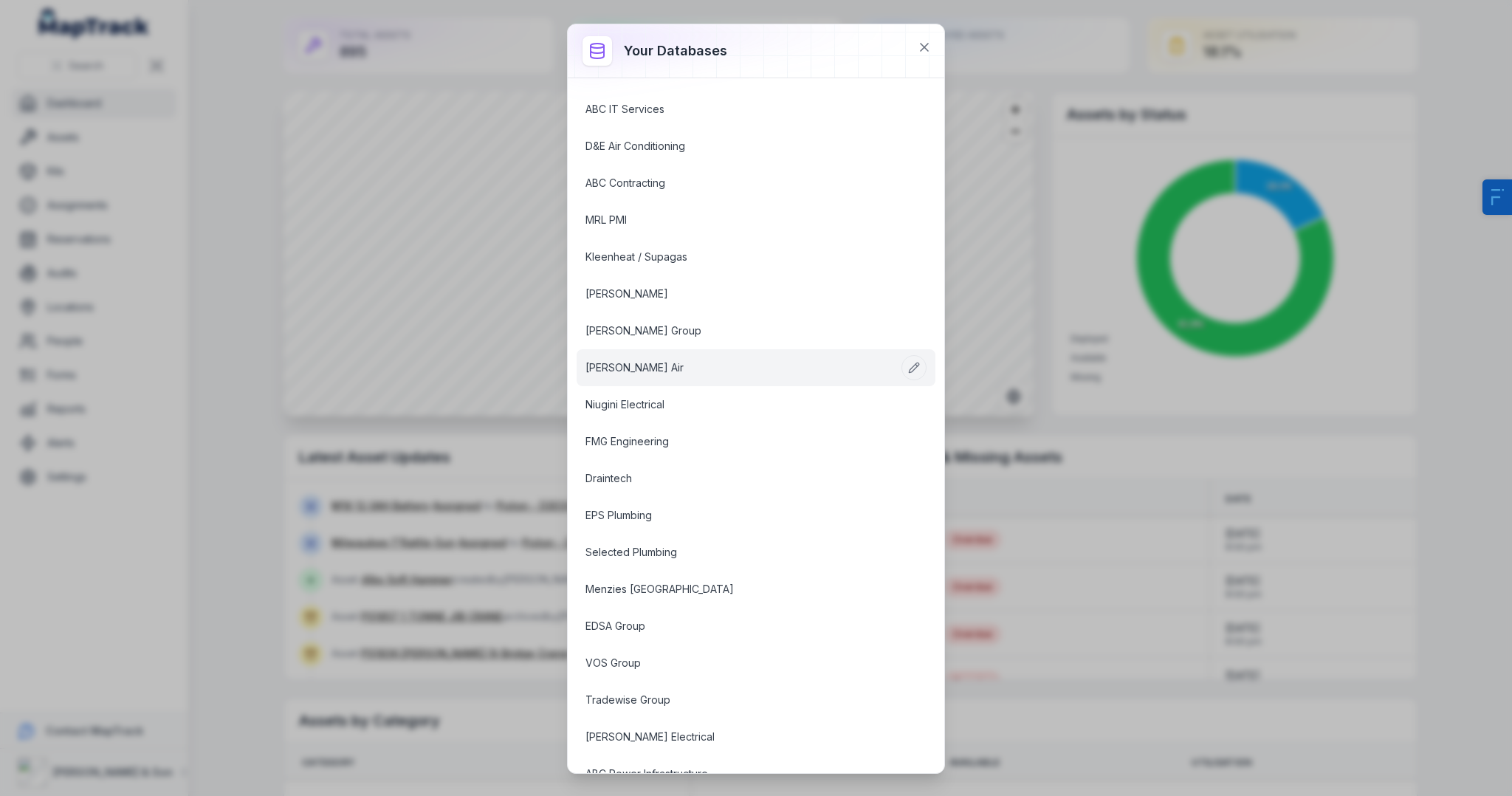
scroll to position [192, 0]
